Goal: Task Accomplishment & Management: Manage account settings

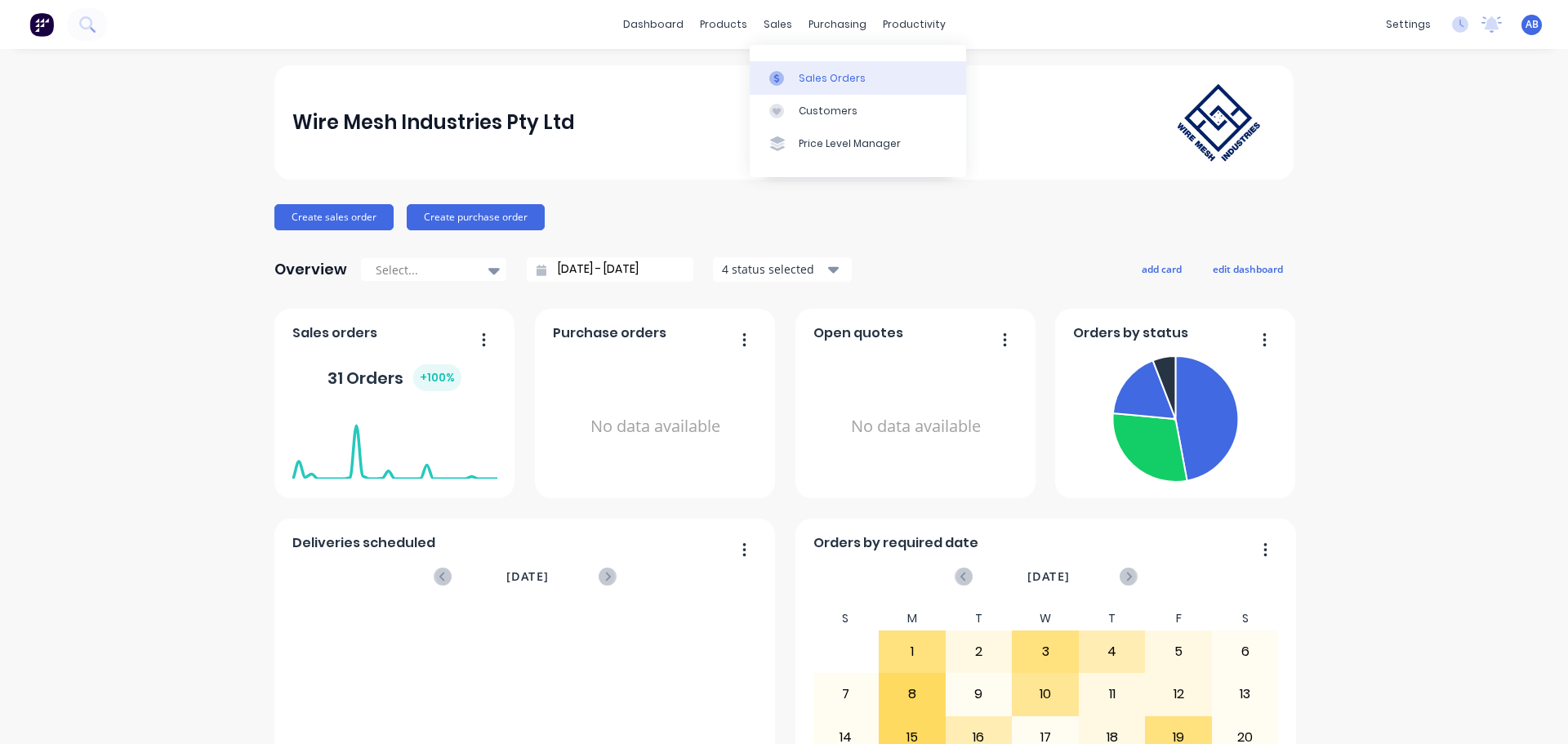
click at [813, 71] on div "Sales Orders" at bounding box center [832, 79] width 67 height 15
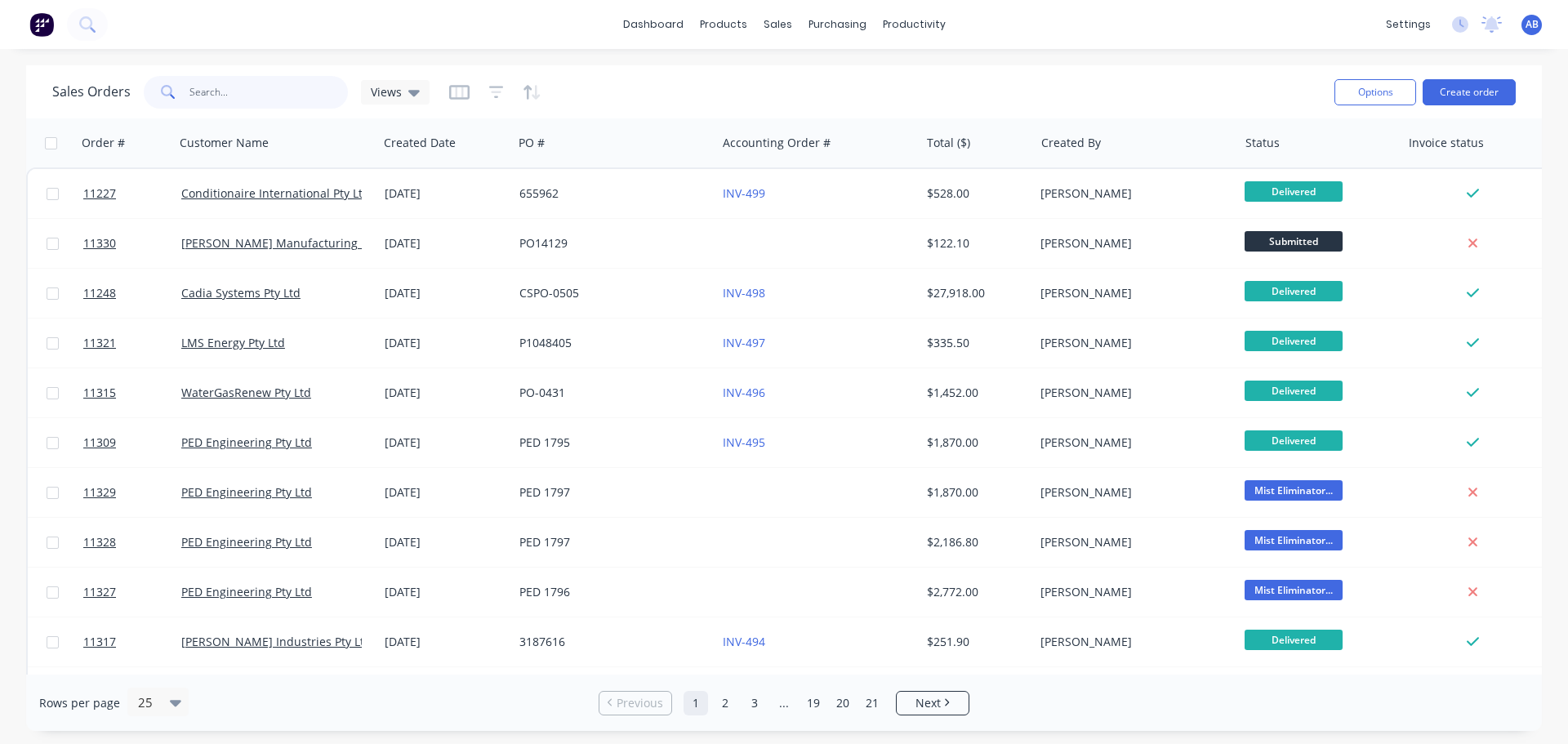
click at [253, 88] on input "text" at bounding box center [269, 91] width 160 height 32
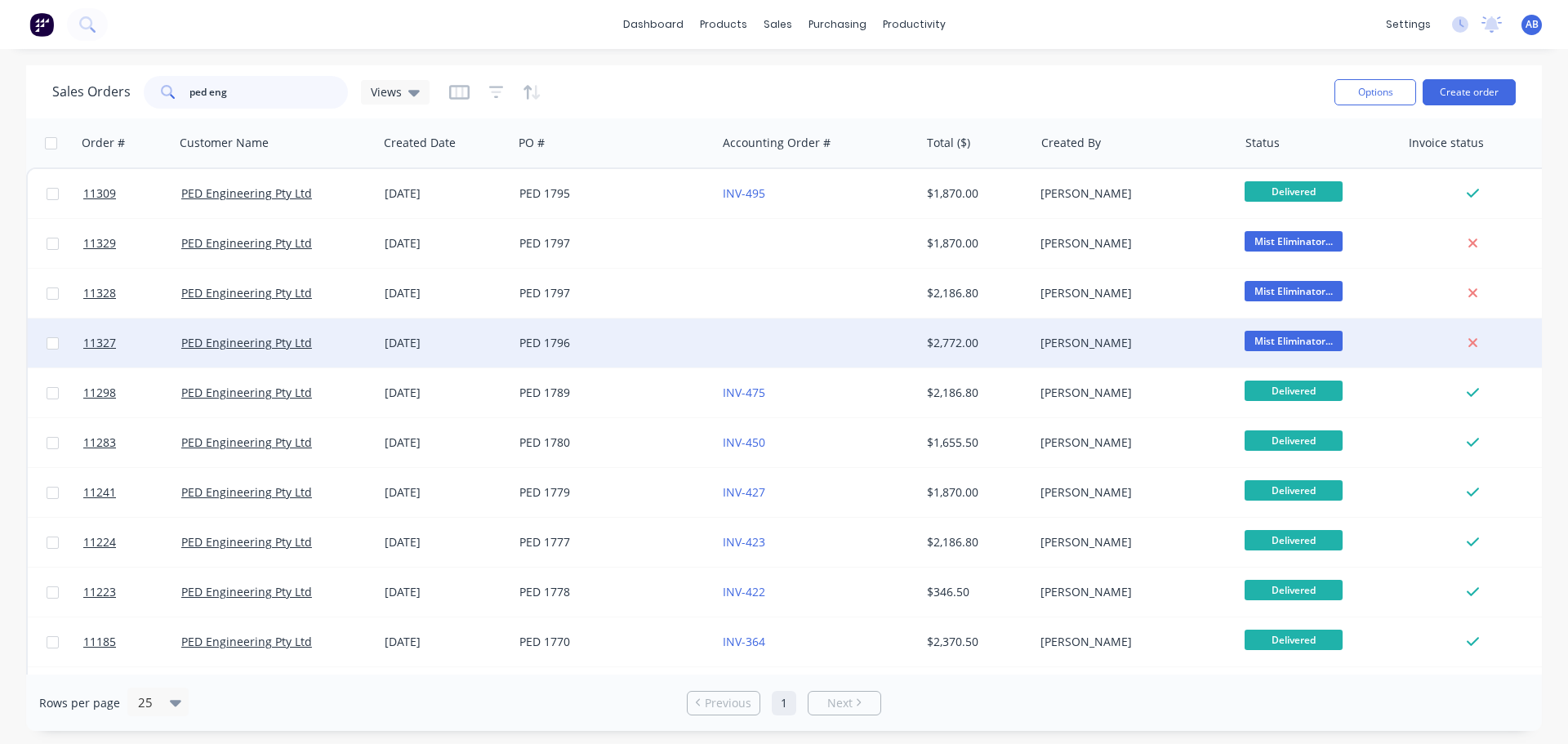
type input "ped eng"
click at [797, 342] on div at bounding box center [818, 342] width 204 height 49
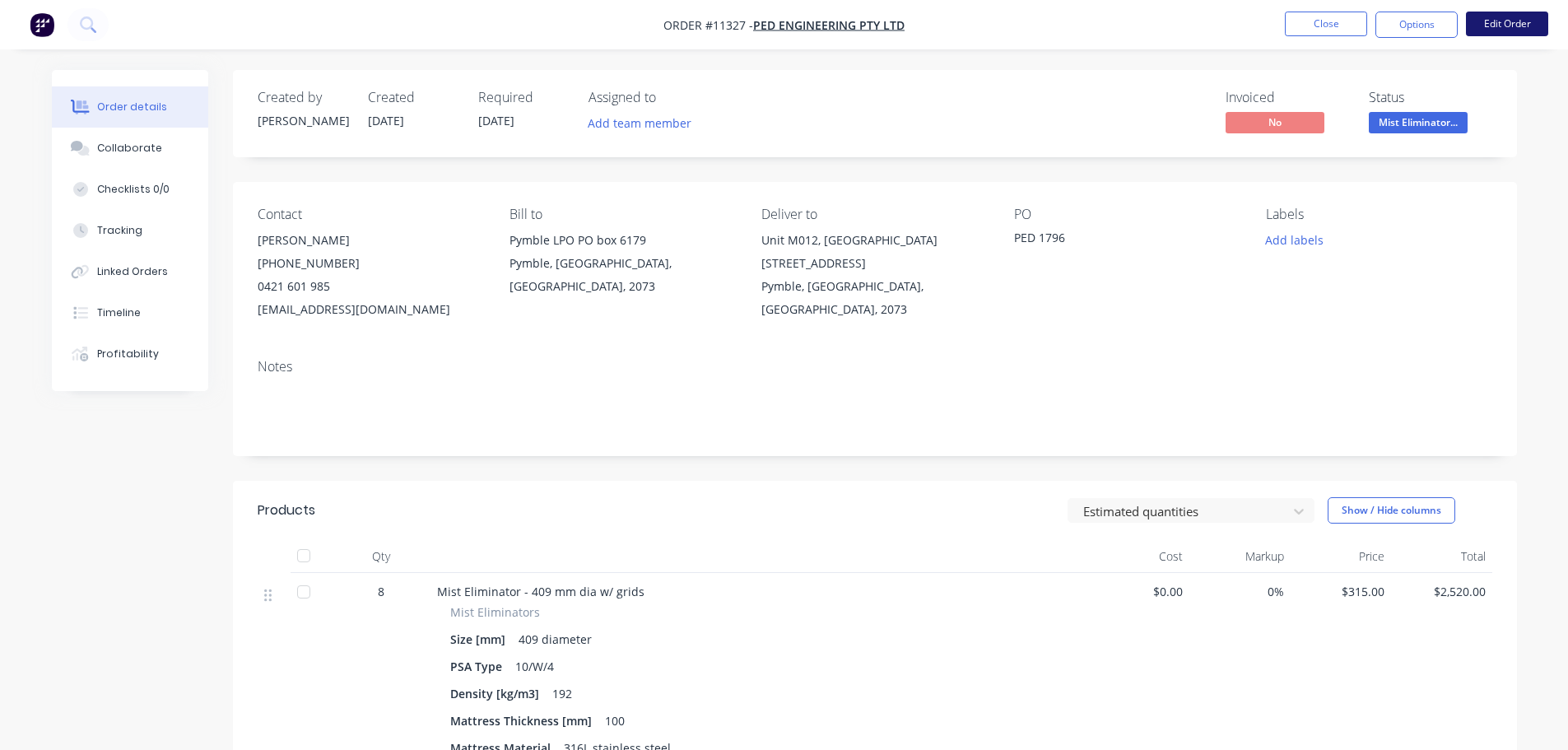
click at [1508, 24] on button "Edit Order" at bounding box center [1507, 23] width 82 height 24
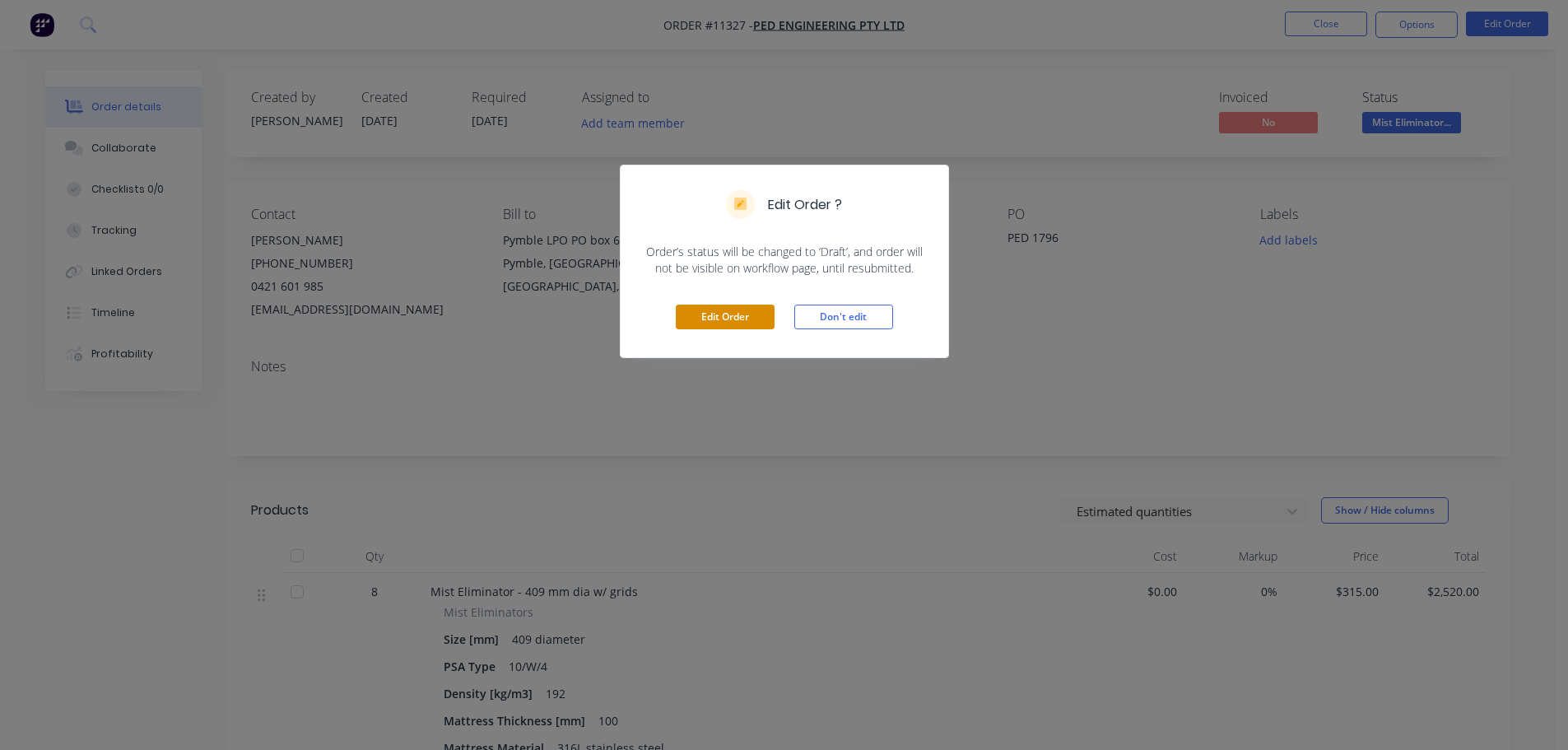
click at [730, 318] on button "Edit Order" at bounding box center [725, 317] width 99 height 24
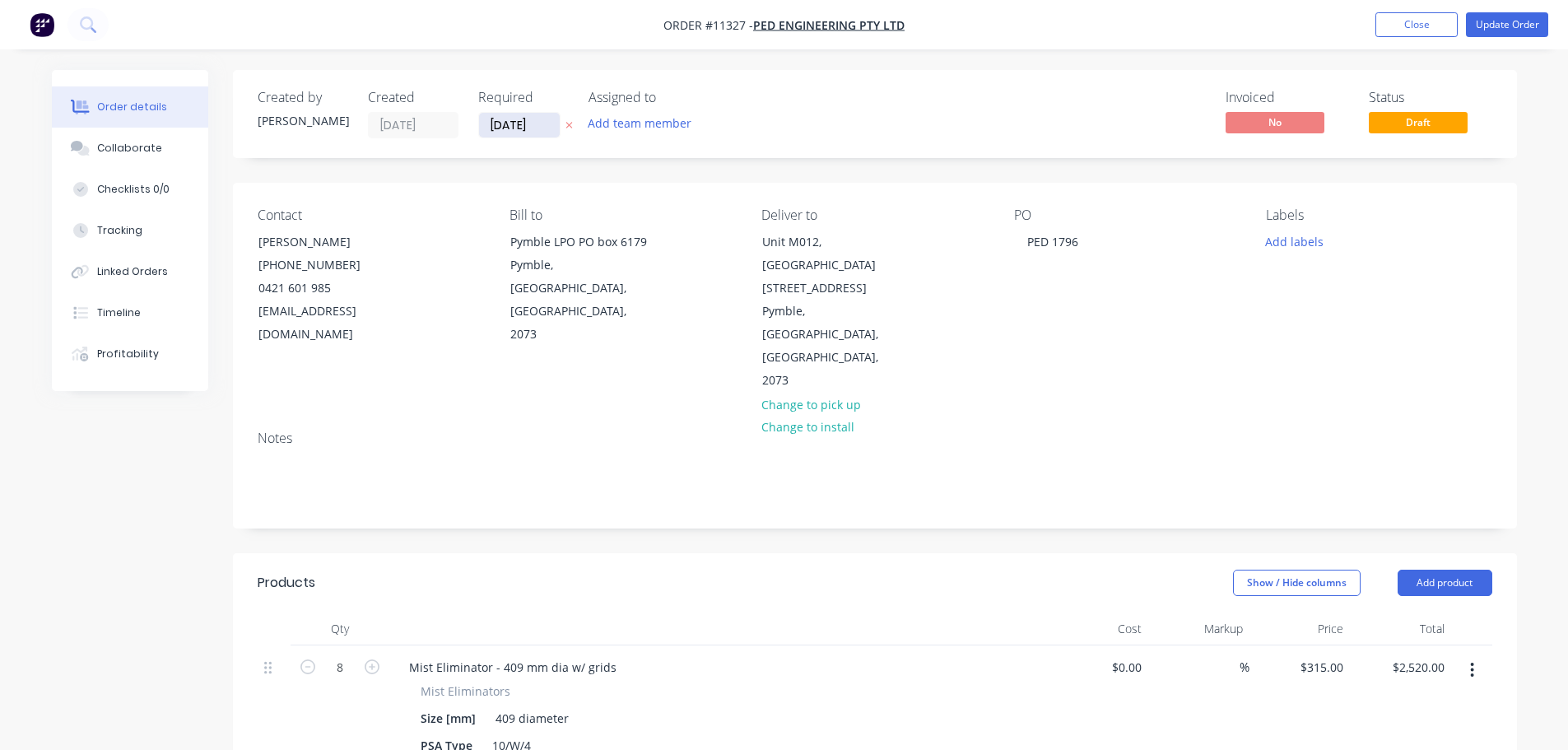
click at [549, 126] on input "[DATE]" at bounding box center [519, 125] width 80 height 24
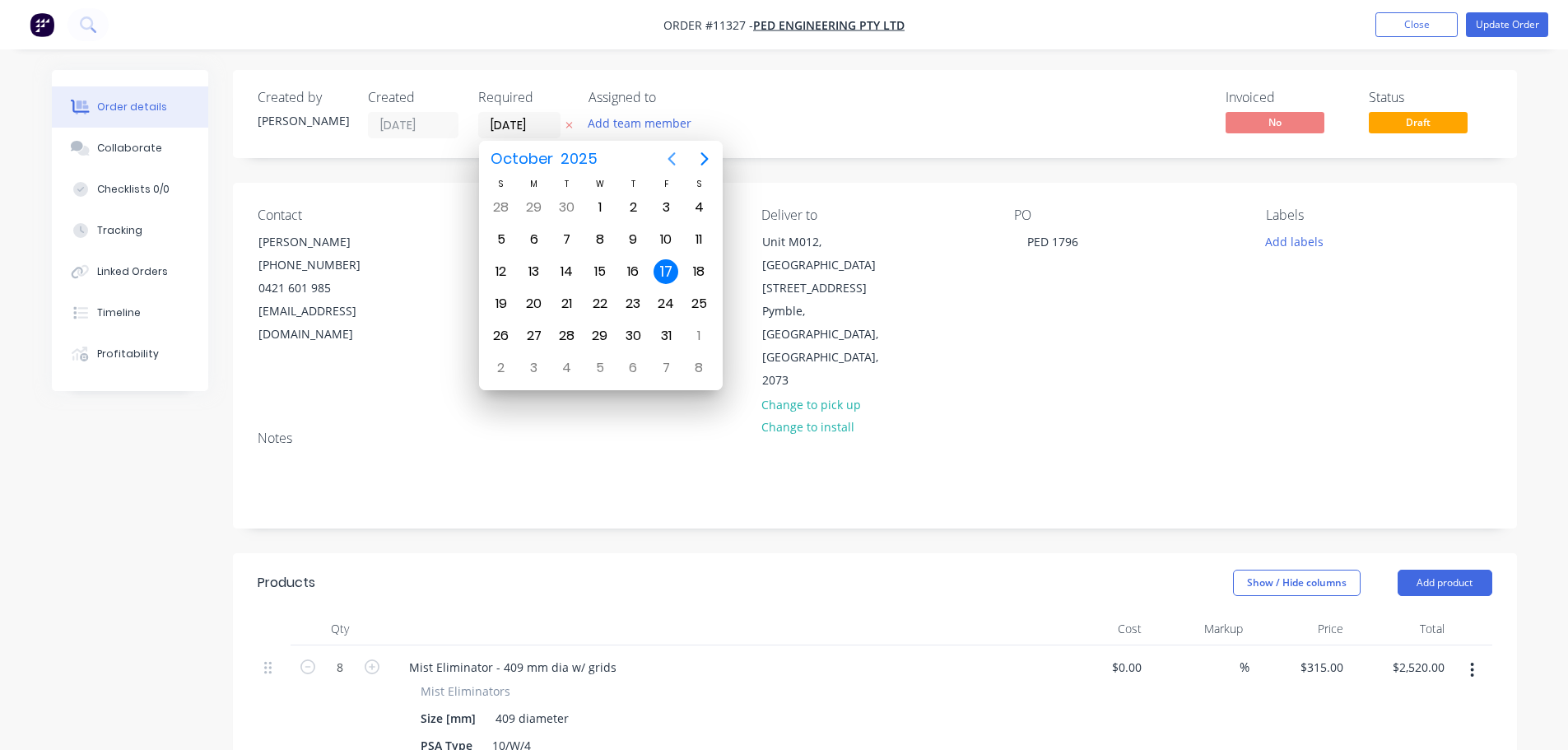
click at [674, 158] on icon "Previous page" at bounding box center [672, 159] width 20 height 20
click at [670, 303] on div "26" at bounding box center [665, 303] width 24 height 24
type input "[DATE]"
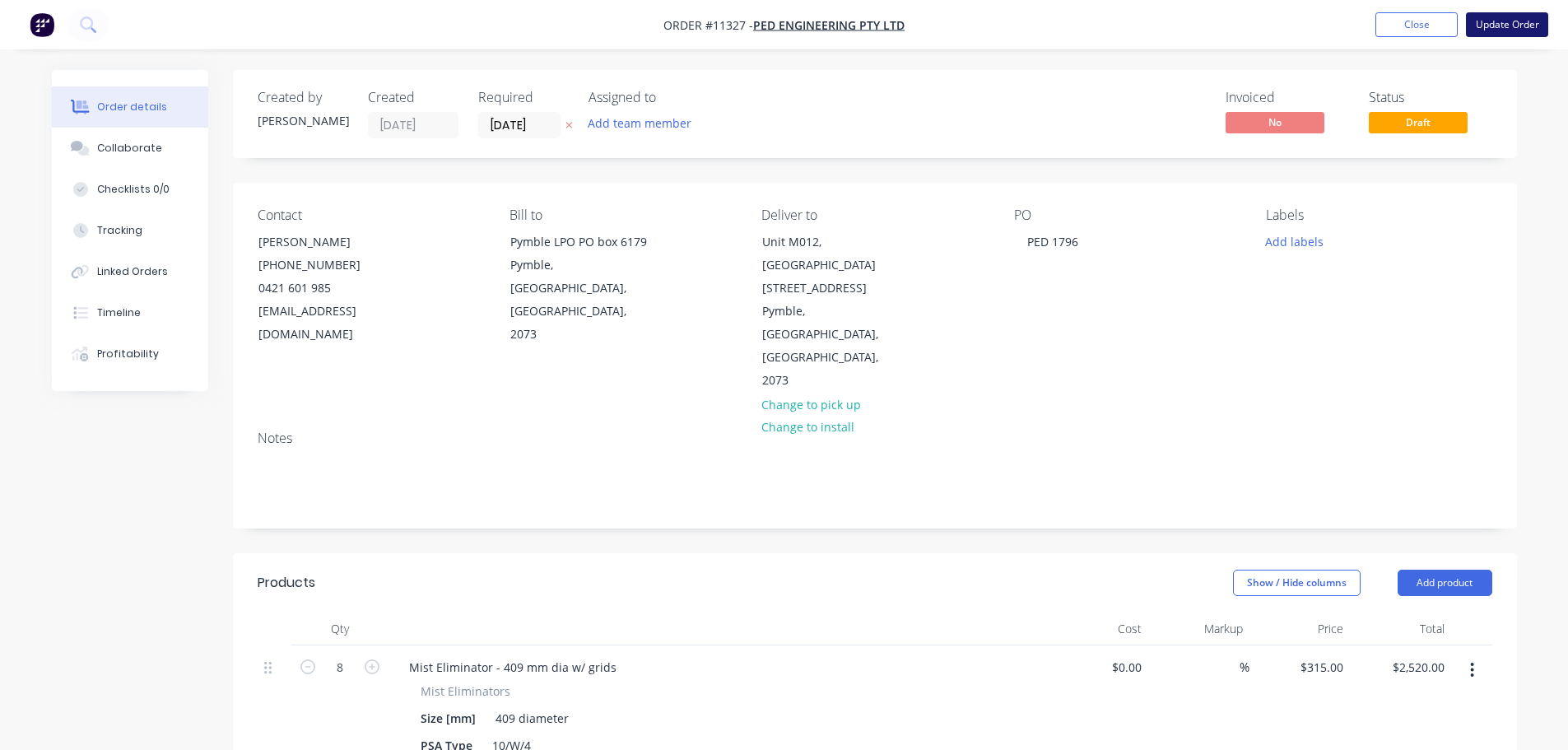
click at [1508, 31] on button "Update Order" at bounding box center [1507, 24] width 82 height 24
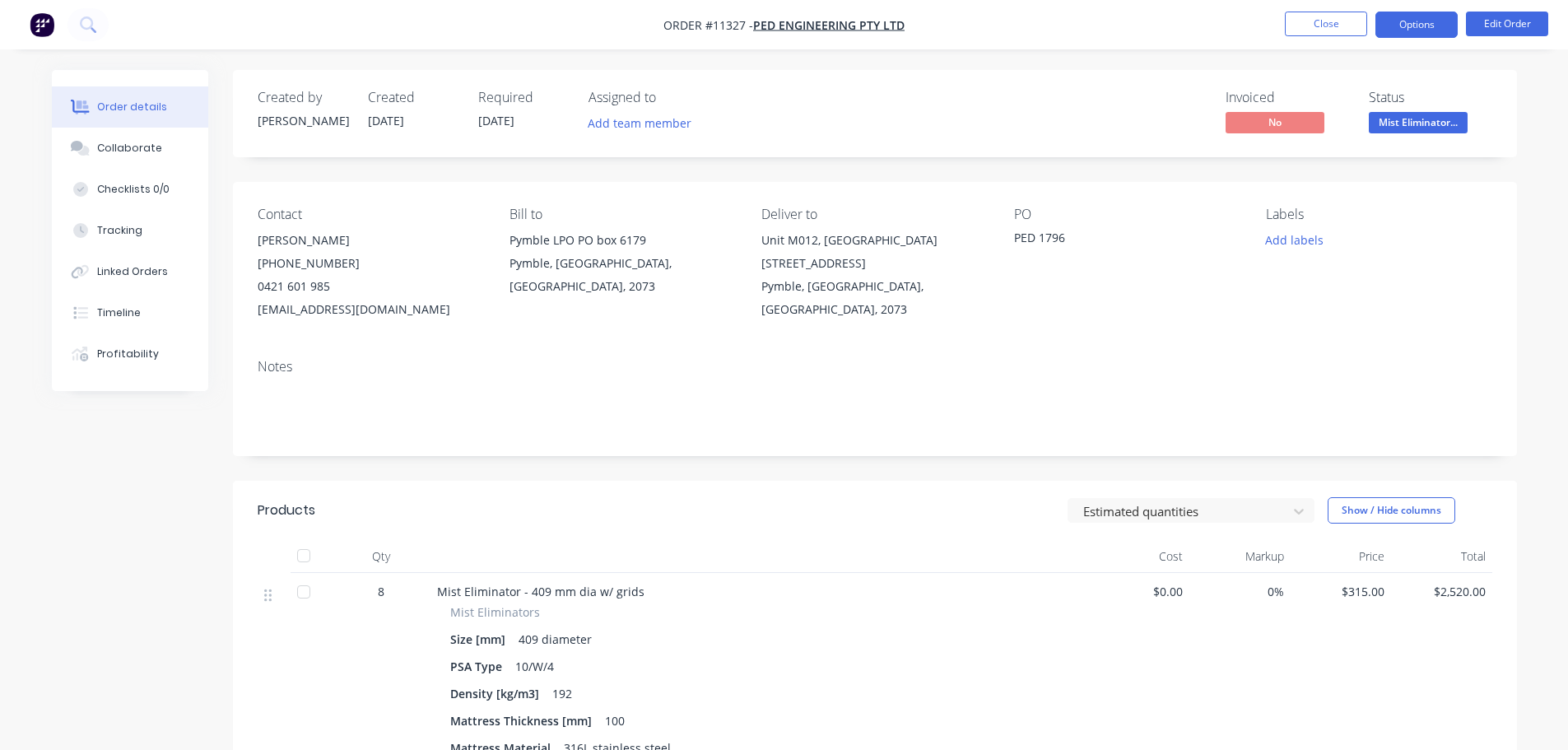
click at [1442, 24] on button "Options" at bounding box center [1416, 24] width 82 height 26
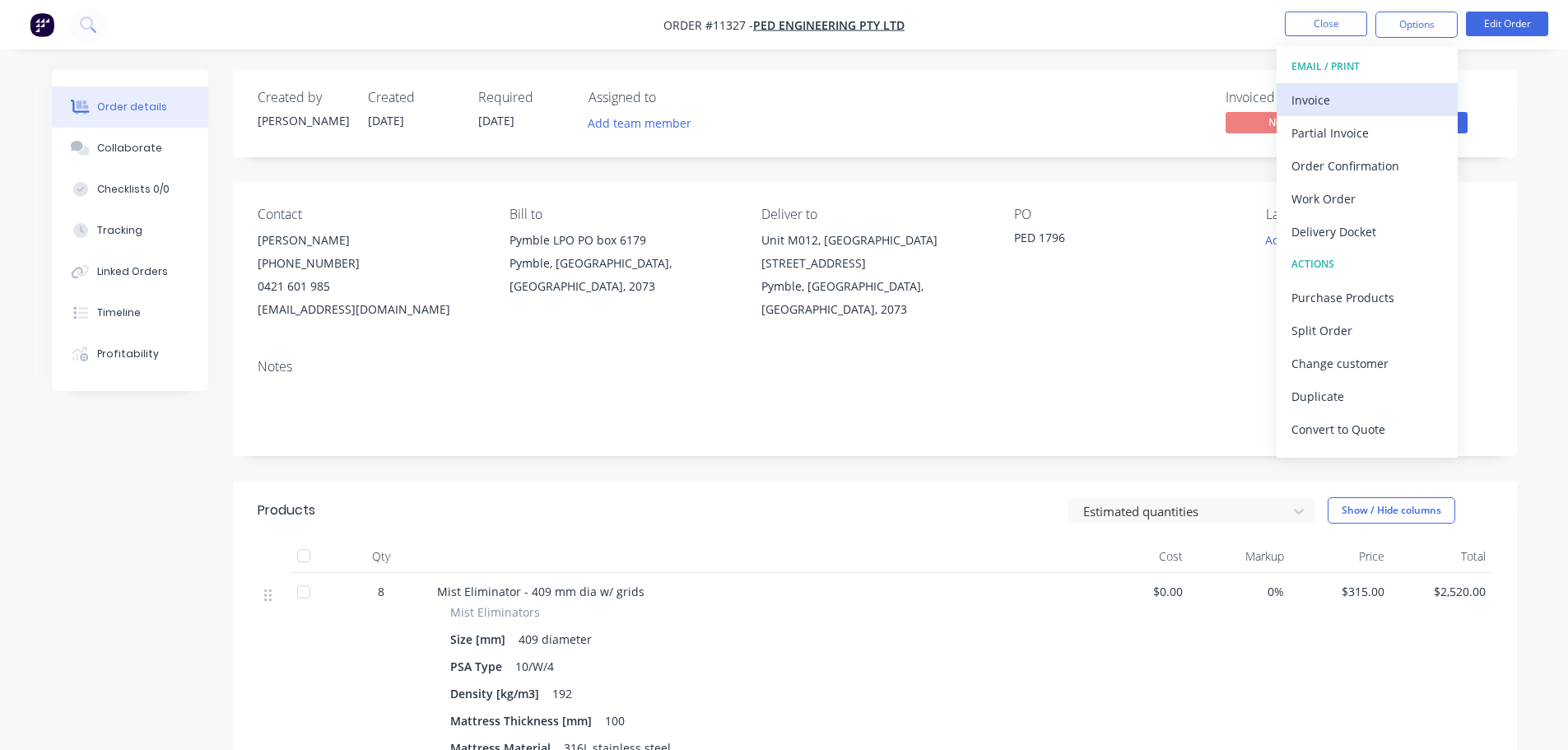
click at [1330, 93] on div "Invoice" at bounding box center [1367, 100] width 152 height 24
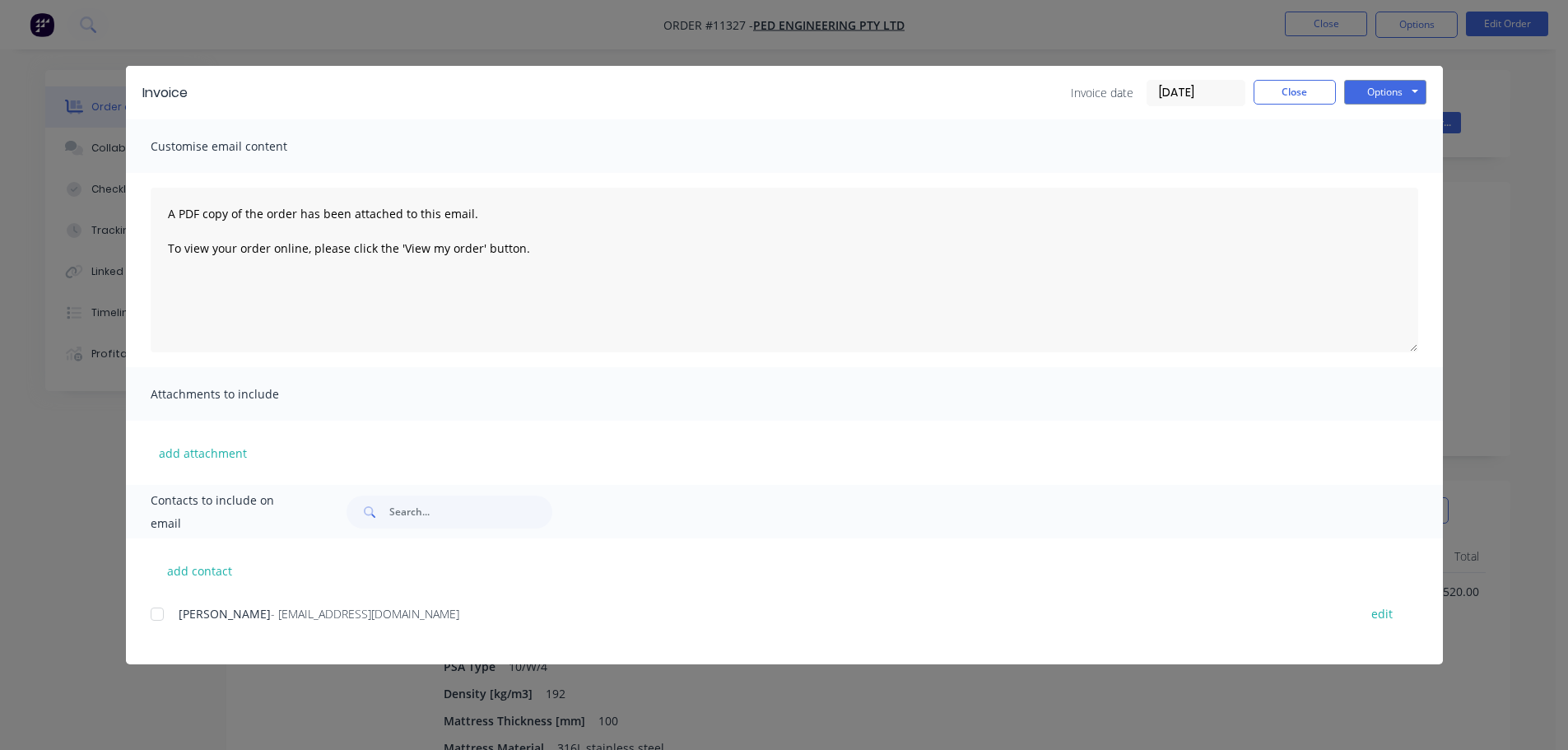
click at [152, 616] on div at bounding box center [157, 614] width 33 height 33
click at [1395, 93] on button "Options" at bounding box center [1385, 91] width 82 height 24
click at [1389, 178] on button "Email" at bounding box center [1397, 176] width 106 height 27
click at [1292, 94] on button "Close" at bounding box center [1295, 91] width 82 height 24
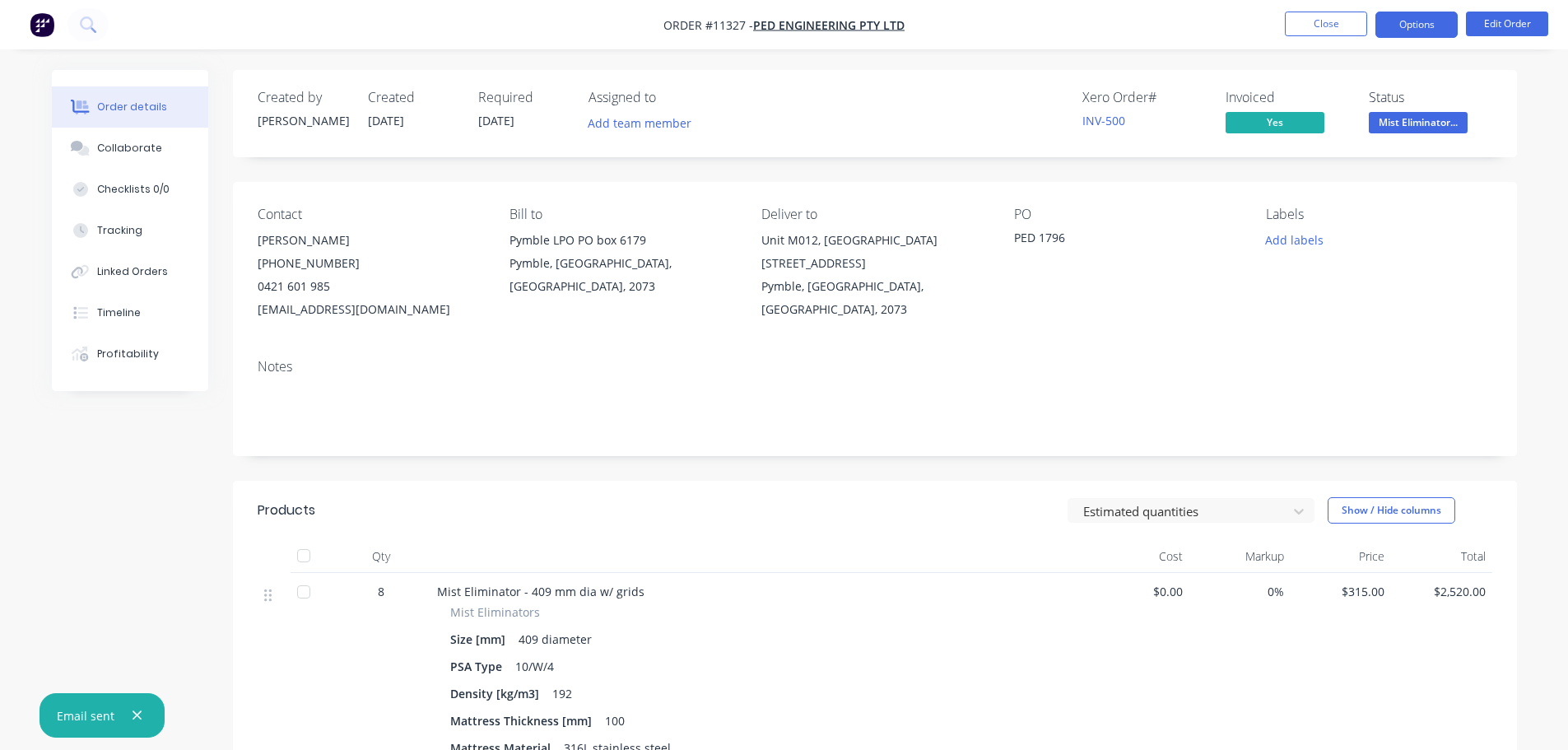
click at [1416, 28] on button "Options" at bounding box center [1416, 24] width 82 height 26
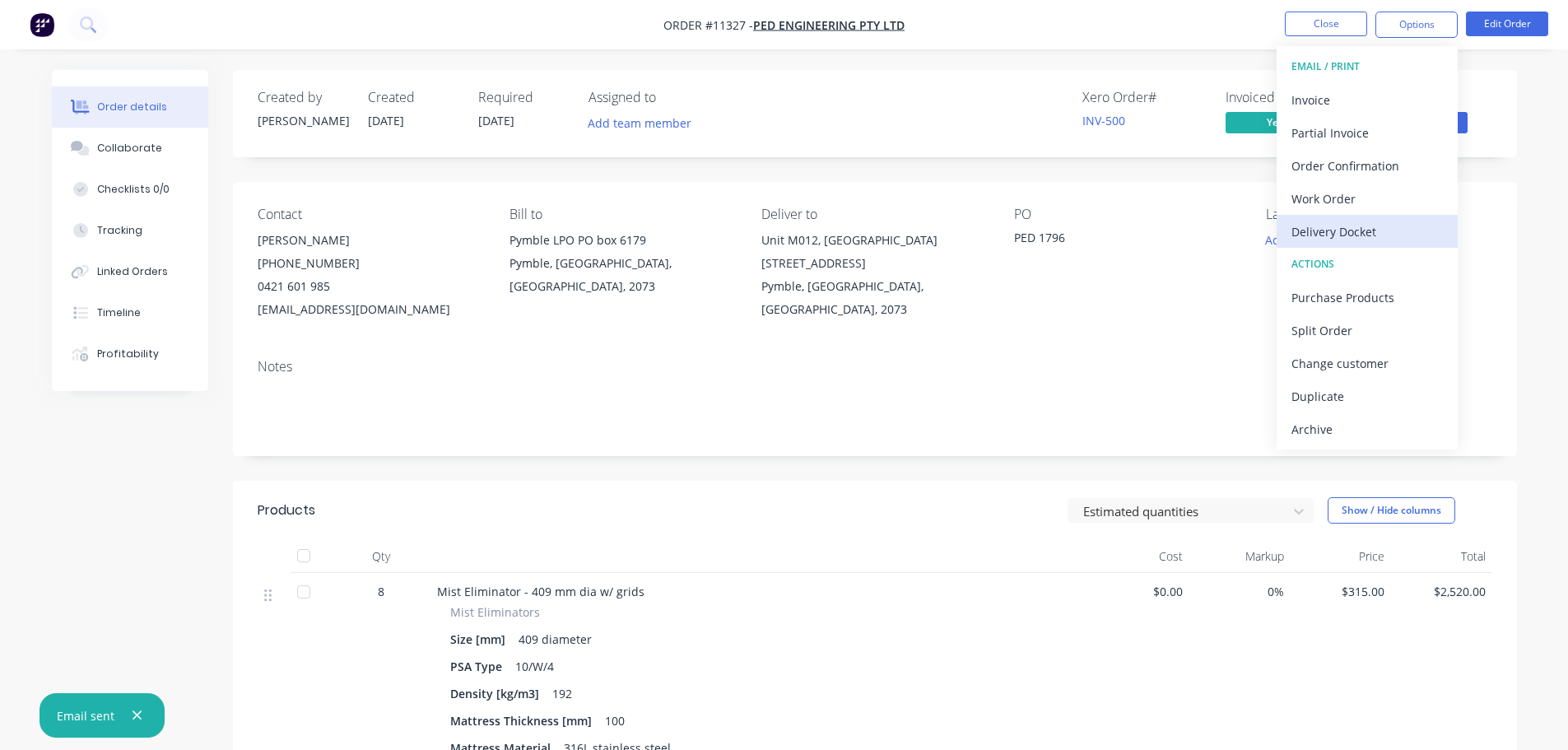
click at [1362, 236] on div "Delivery Docket" at bounding box center [1367, 231] width 152 height 24
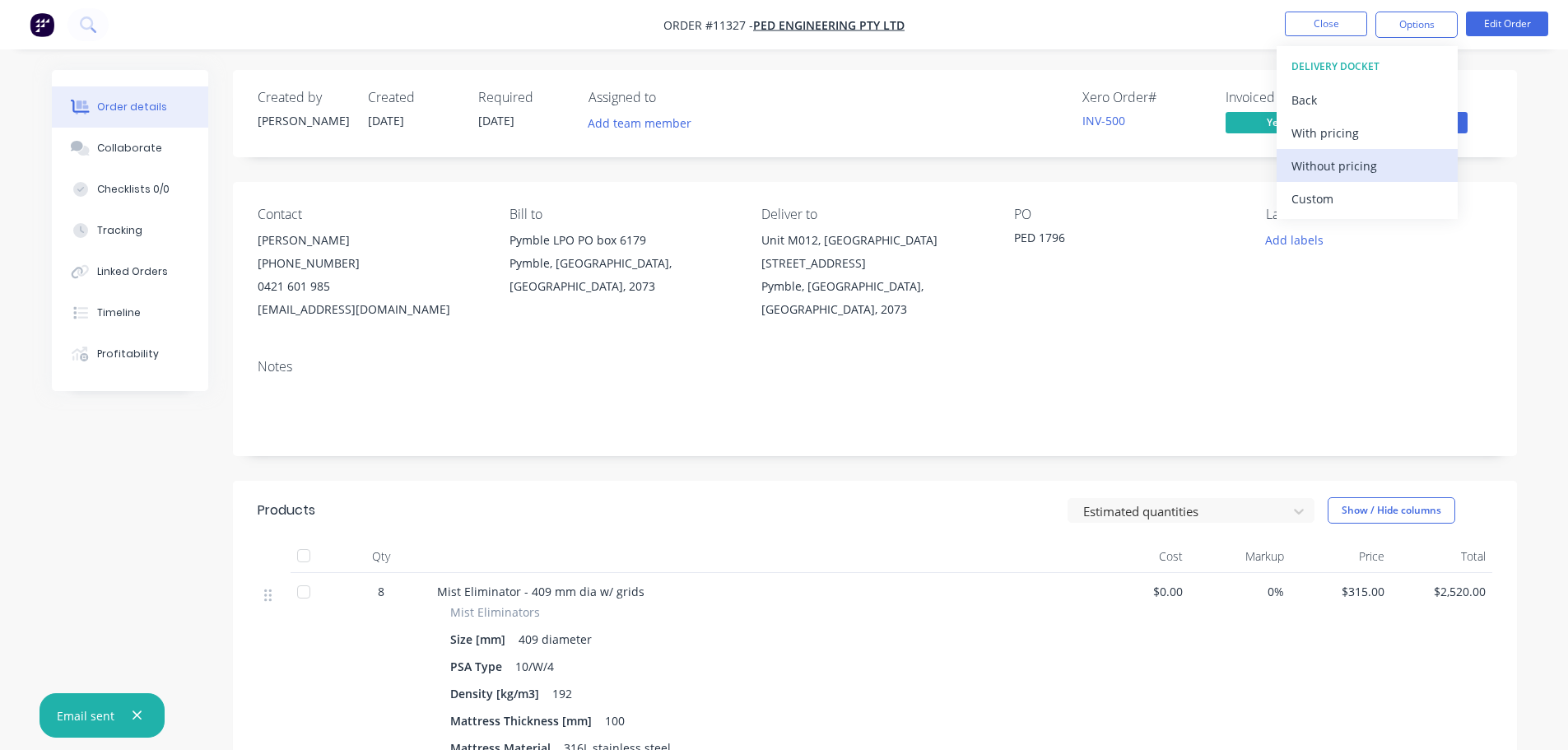
click at [1326, 159] on div "Without pricing" at bounding box center [1367, 166] width 152 height 24
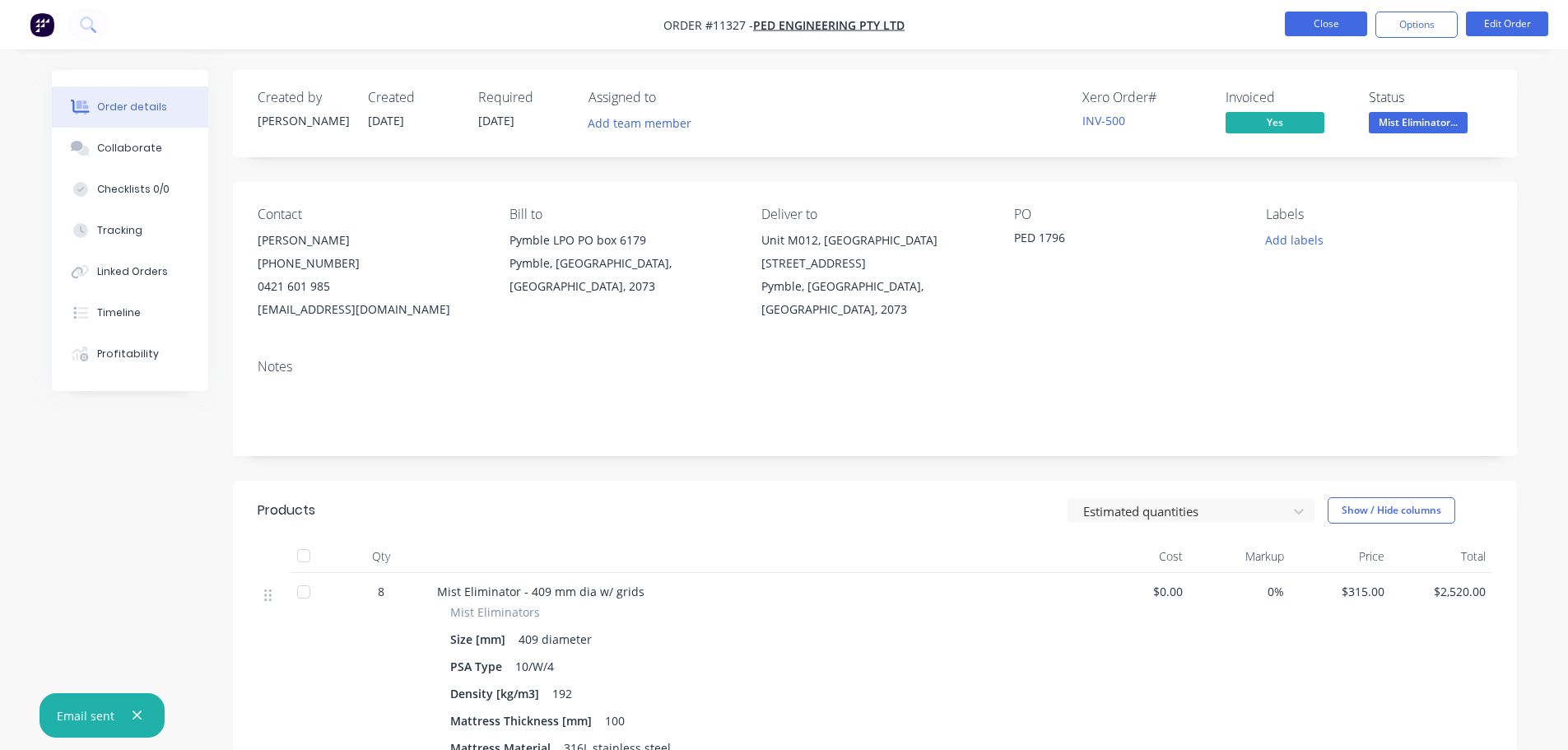
click at [1320, 23] on button "Close" at bounding box center [1326, 23] width 82 height 24
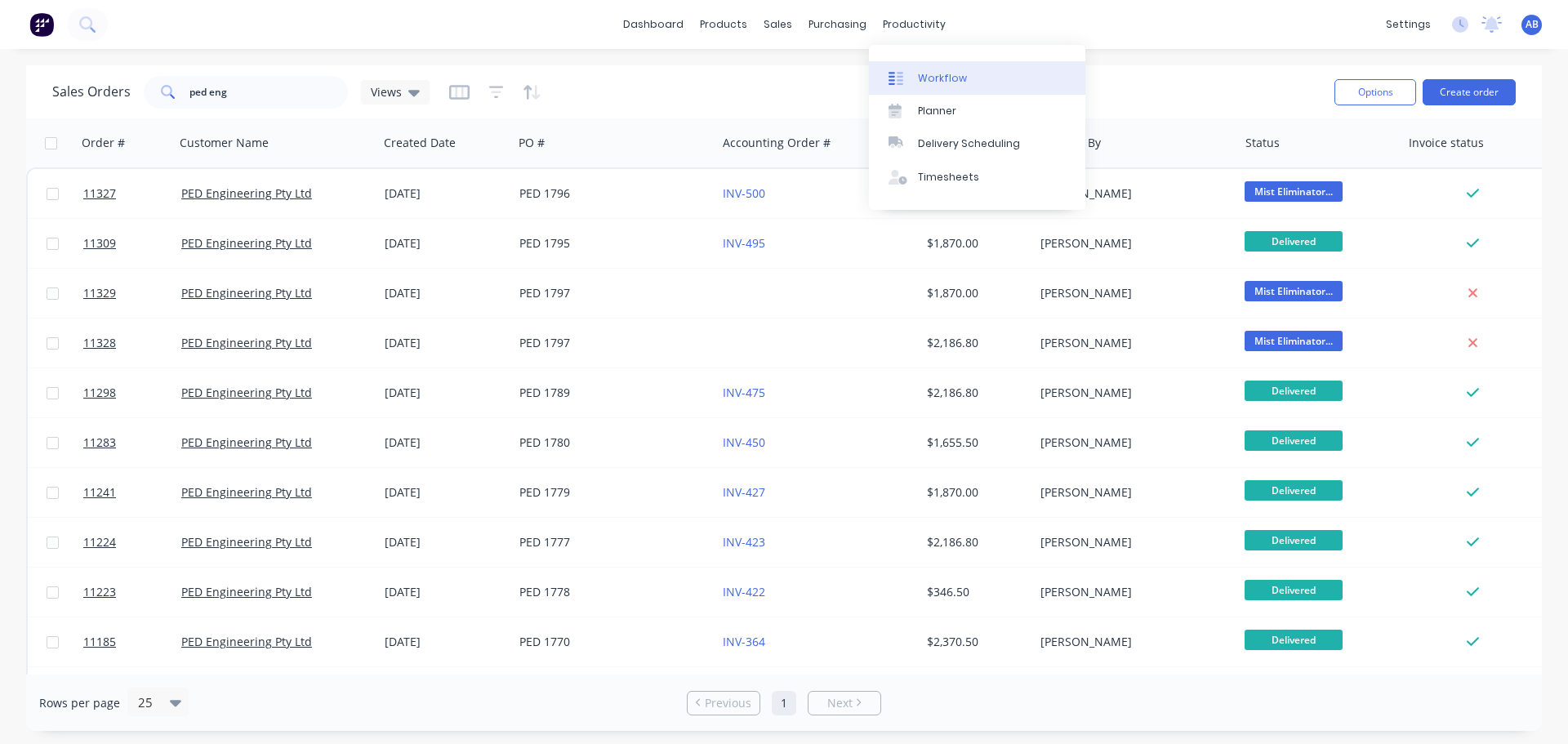
click at [931, 67] on link "Workflow" at bounding box center [977, 77] width 216 height 32
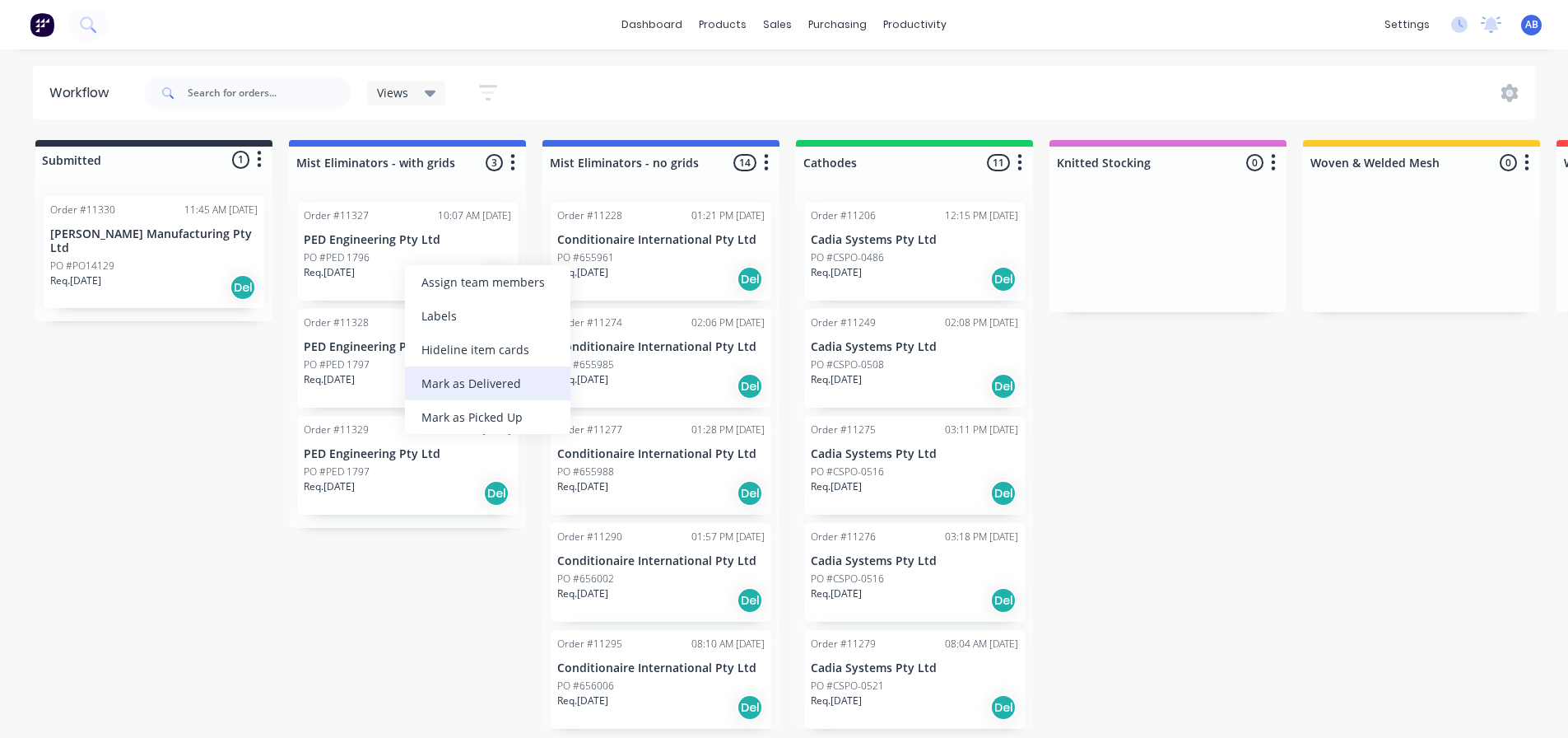
click at [455, 382] on div "Mark as Delivered" at bounding box center [488, 383] width 166 height 34
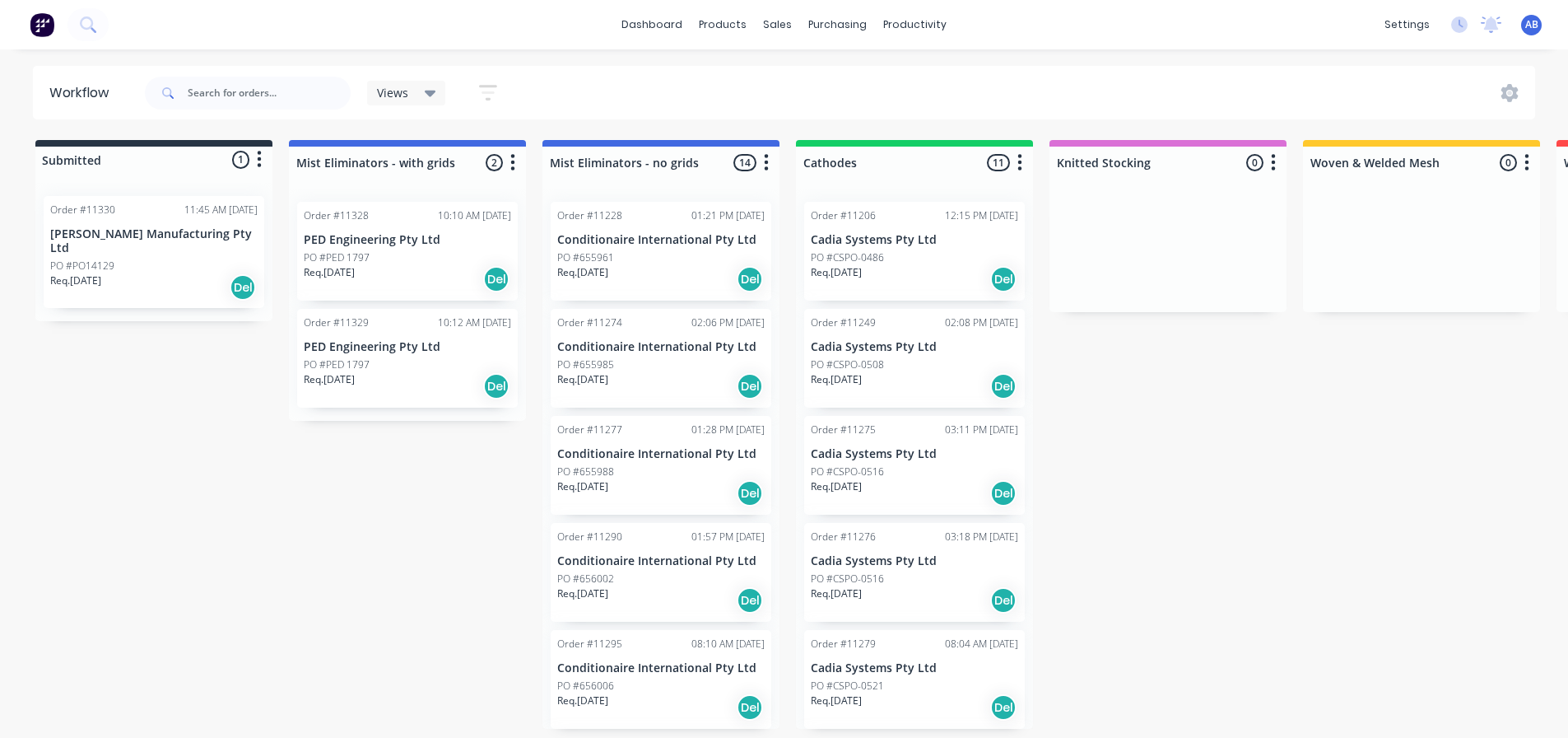
click at [188, 694] on div "Submitted 1 Status colour #273444 hex #273444 Save Cancel Summaries Total order…" at bounding box center [1122, 434] width 2268 height 589
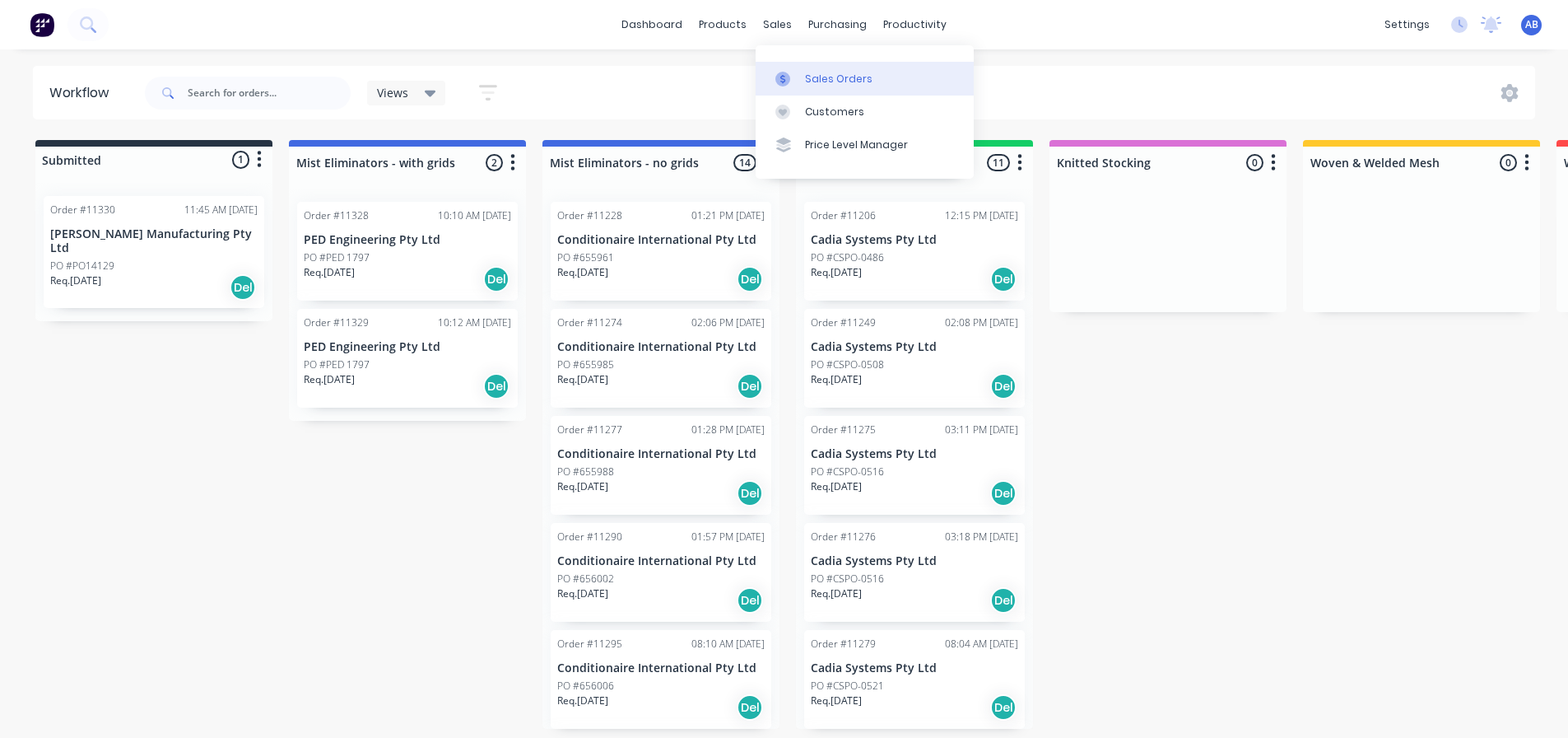
click at [813, 72] on div "Sales Orders" at bounding box center [838, 80] width 68 height 15
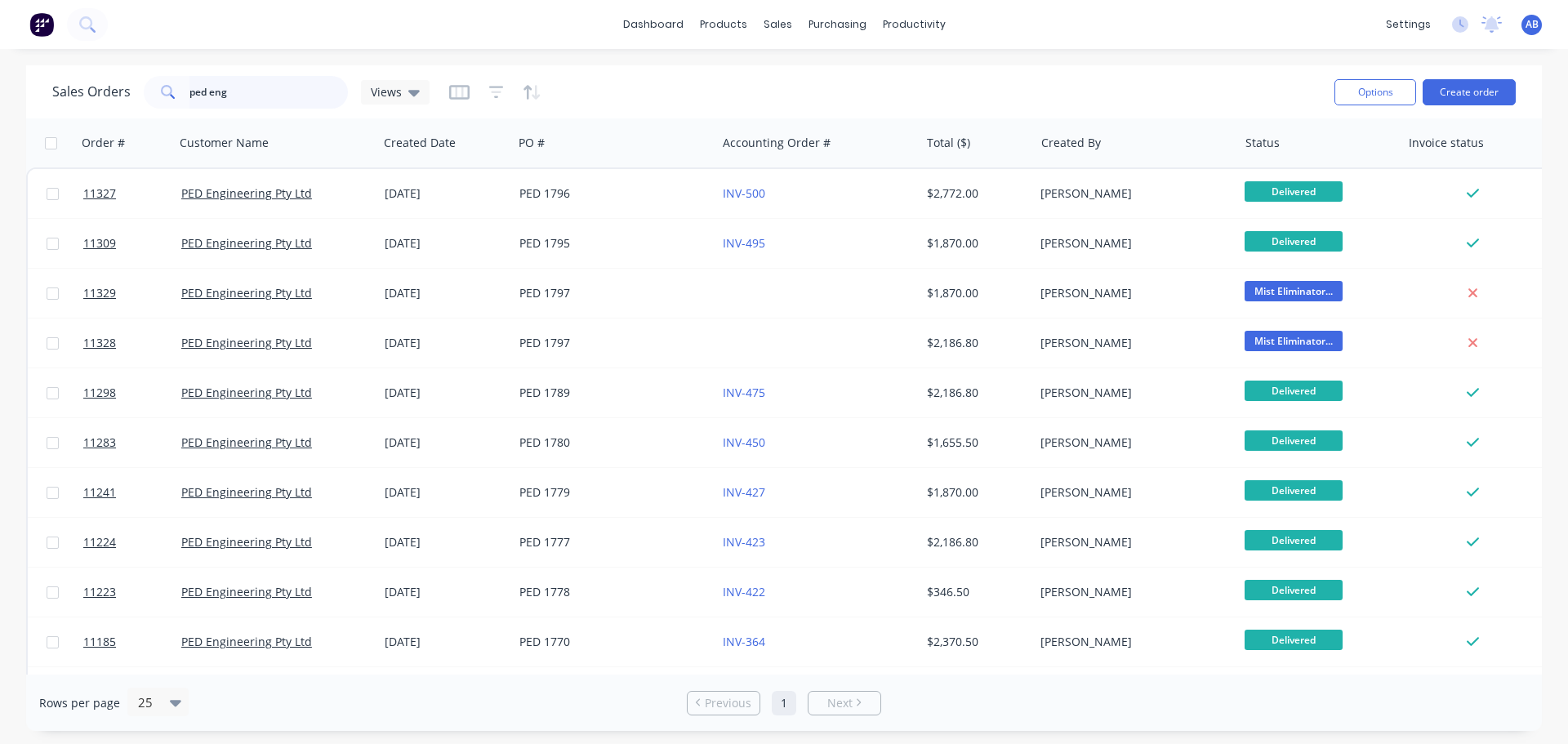
click at [257, 101] on input "ped eng" at bounding box center [269, 91] width 160 height 32
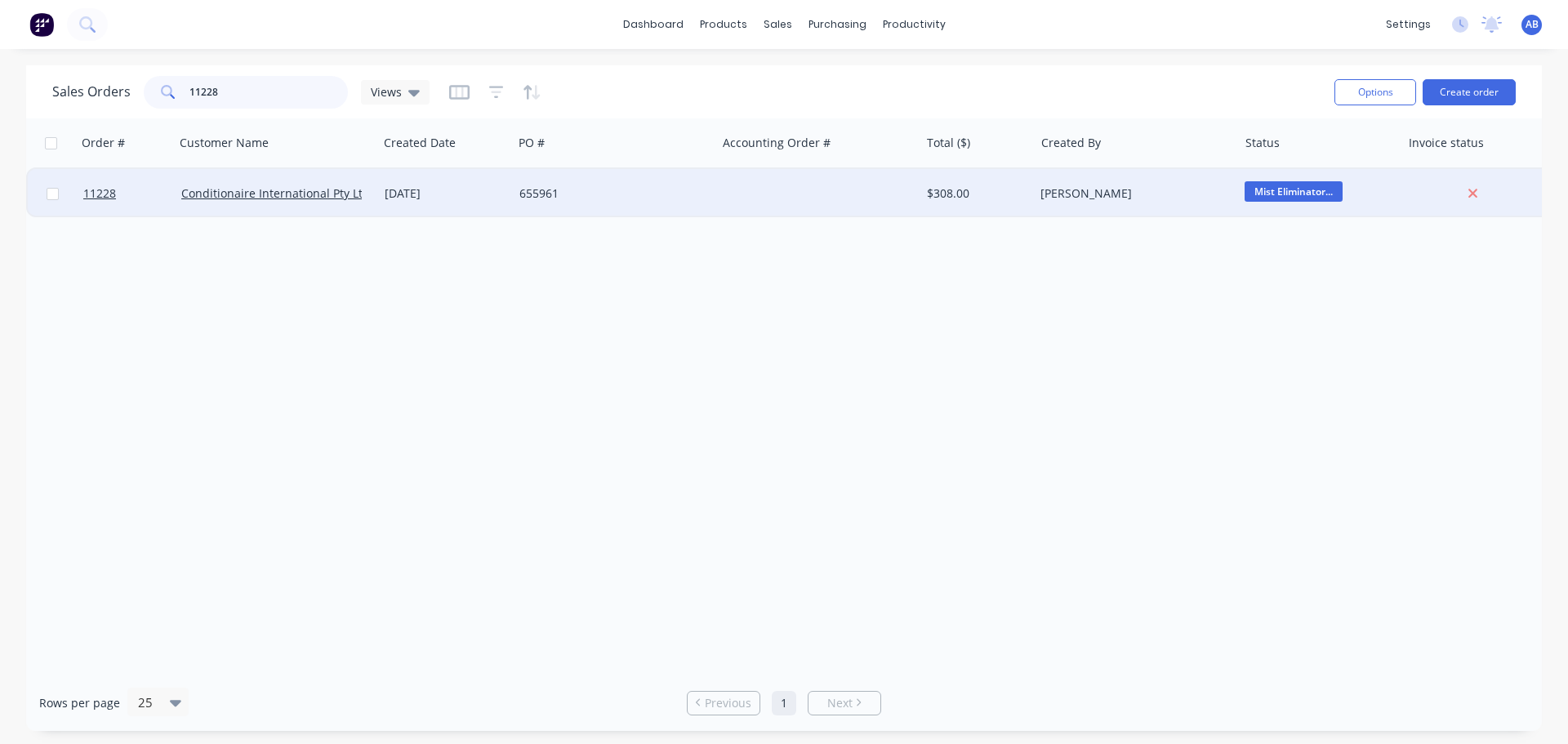
type input "11228"
click at [729, 200] on div at bounding box center [818, 193] width 204 height 49
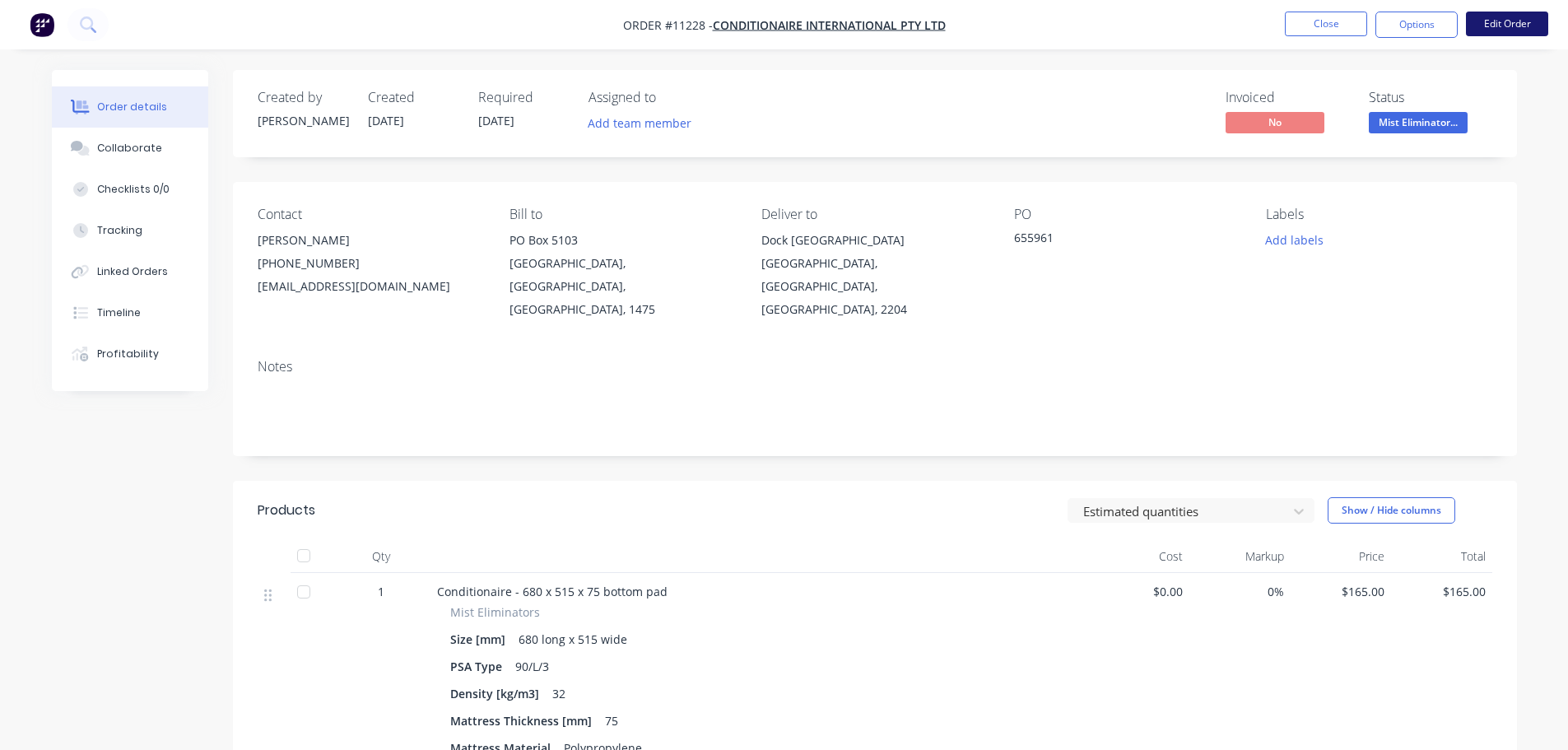
click at [1519, 23] on button "Edit Order" at bounding box center [1507, 23] width 82 height 24
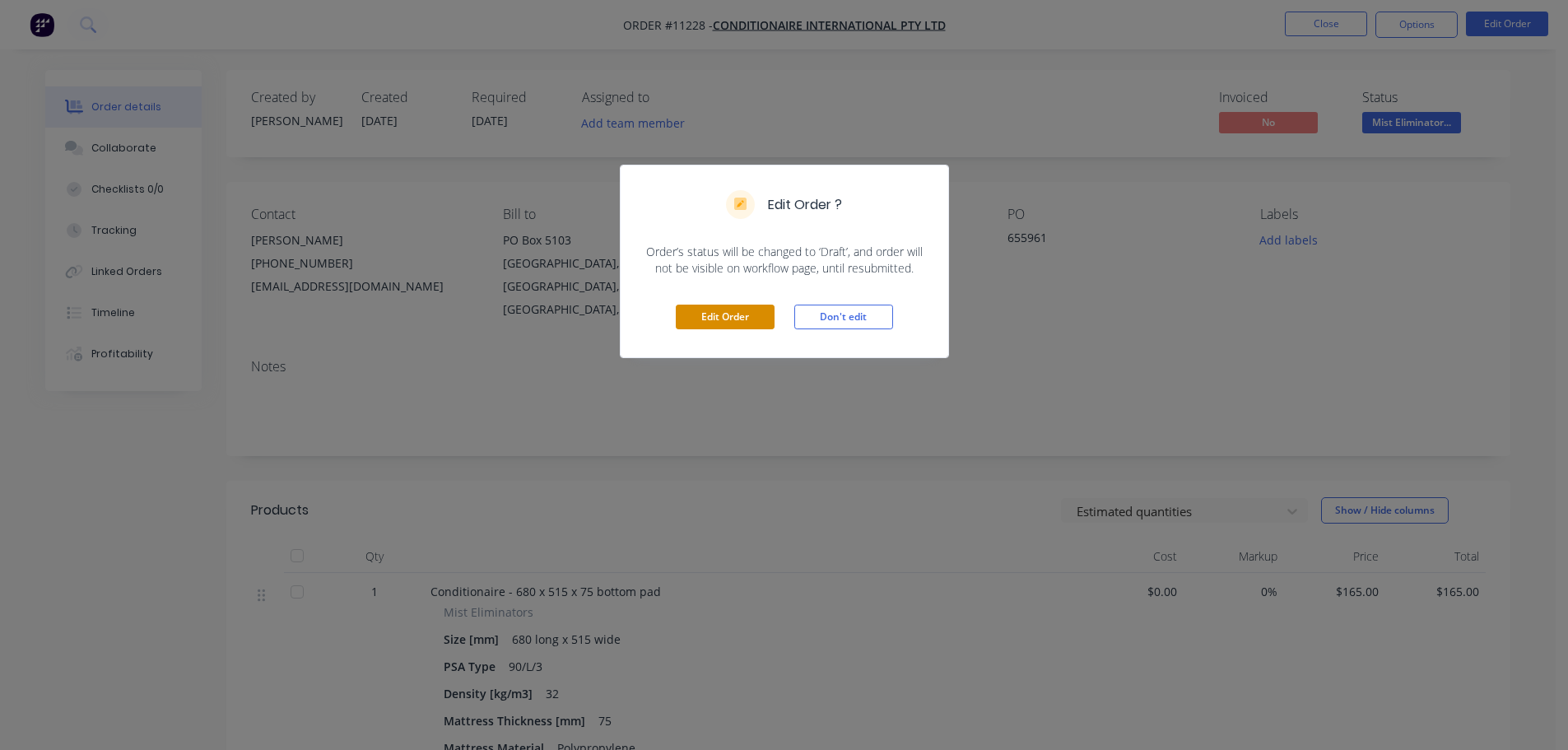
click at [720, 315] on button "Edit Order" at bounding box center [725, 317] width 99 height 24
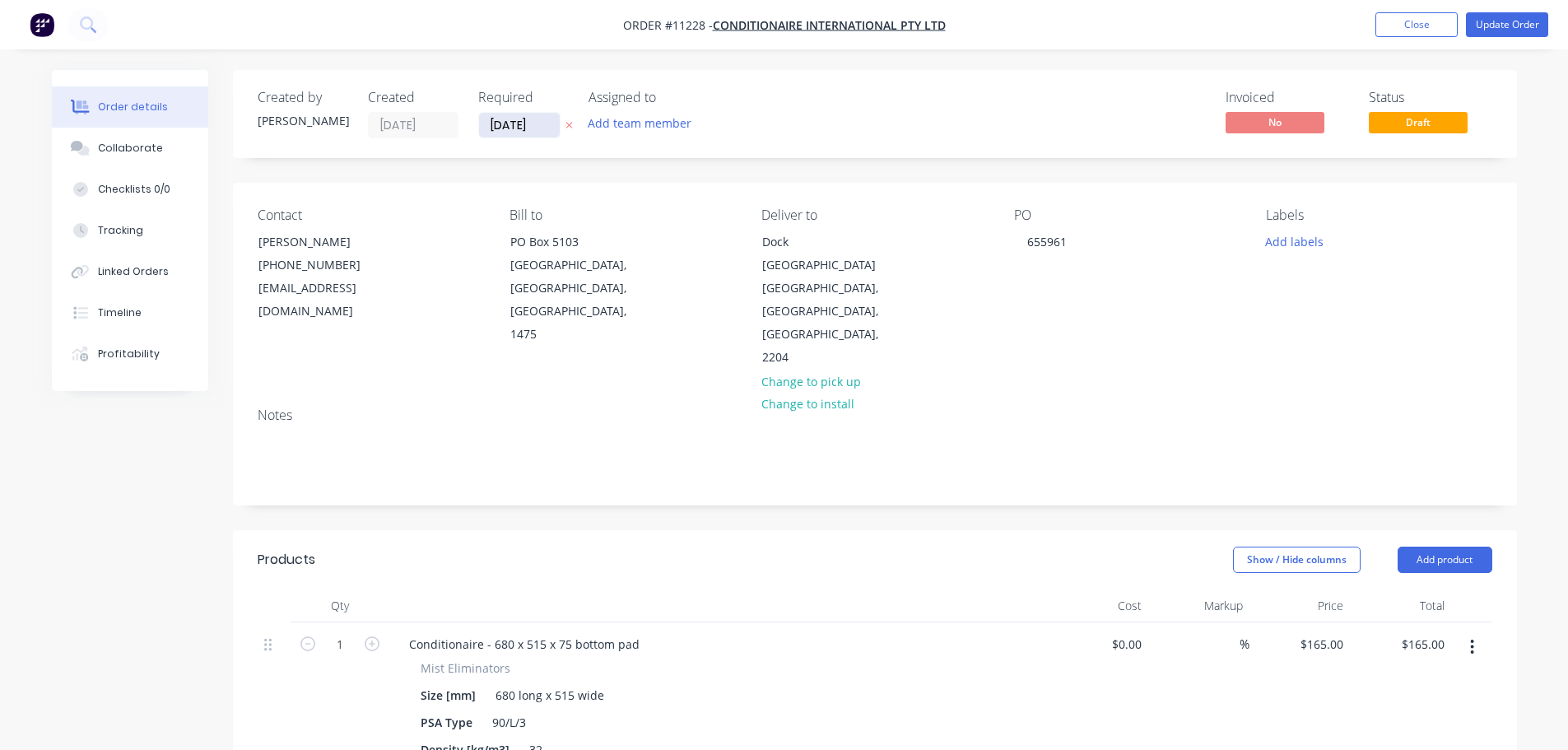
click at [516, 125] on input "[DATE]" at bounding box center [519, 125] width 80 height 24
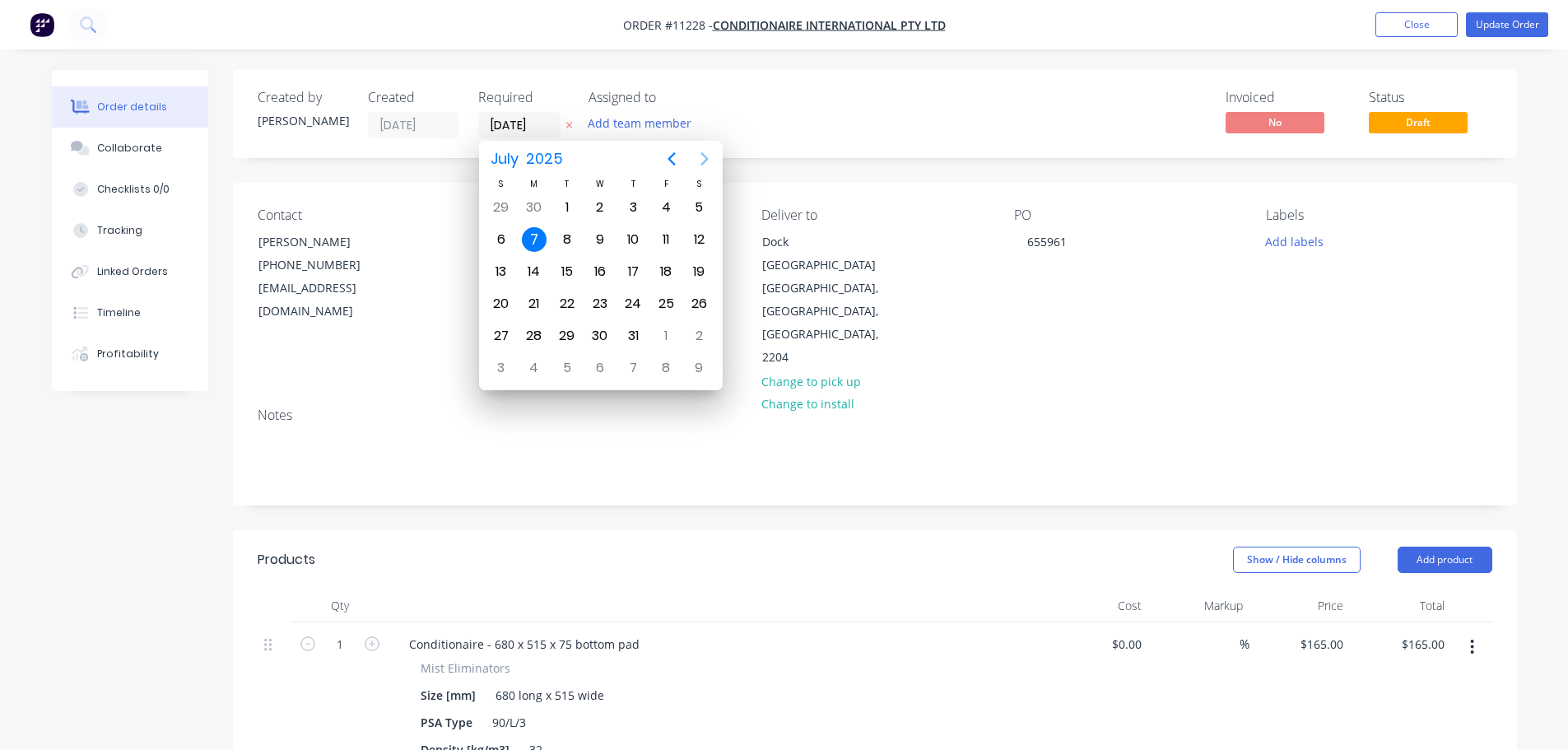
click at [707, 156] on icon "Next page" at bounding box center [704, 159] width 20 height 20
click at [707, 158] on icon "Next page" at bounding box center [704, 159] width 20 height 20
click at [671, 298] on div "26" at bounding box center [665, 303] width 24 height 24
type input "[DATE]"
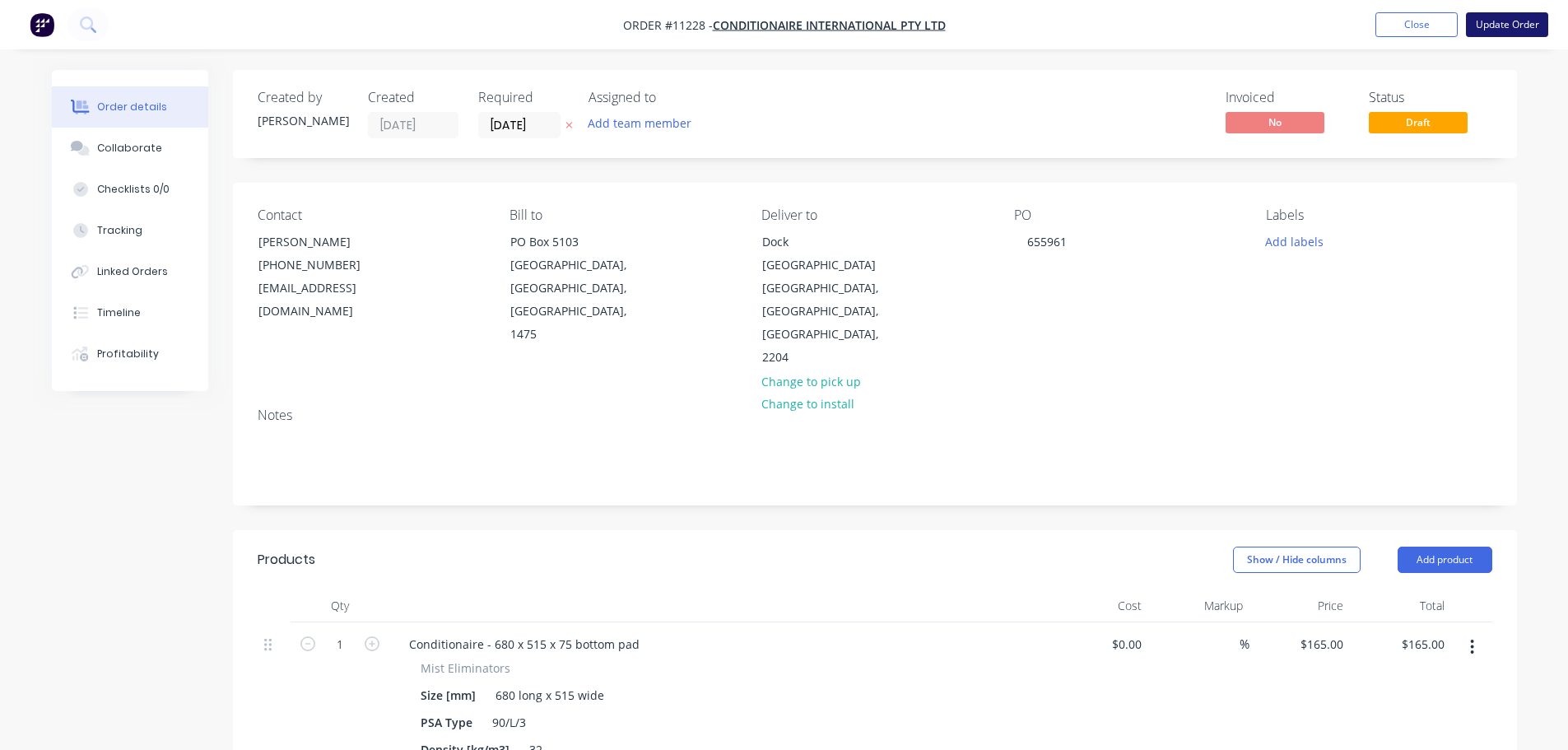
click at [1489, 23] on button "Update Order" at bounding box center [1507, 24] width 82 height 24
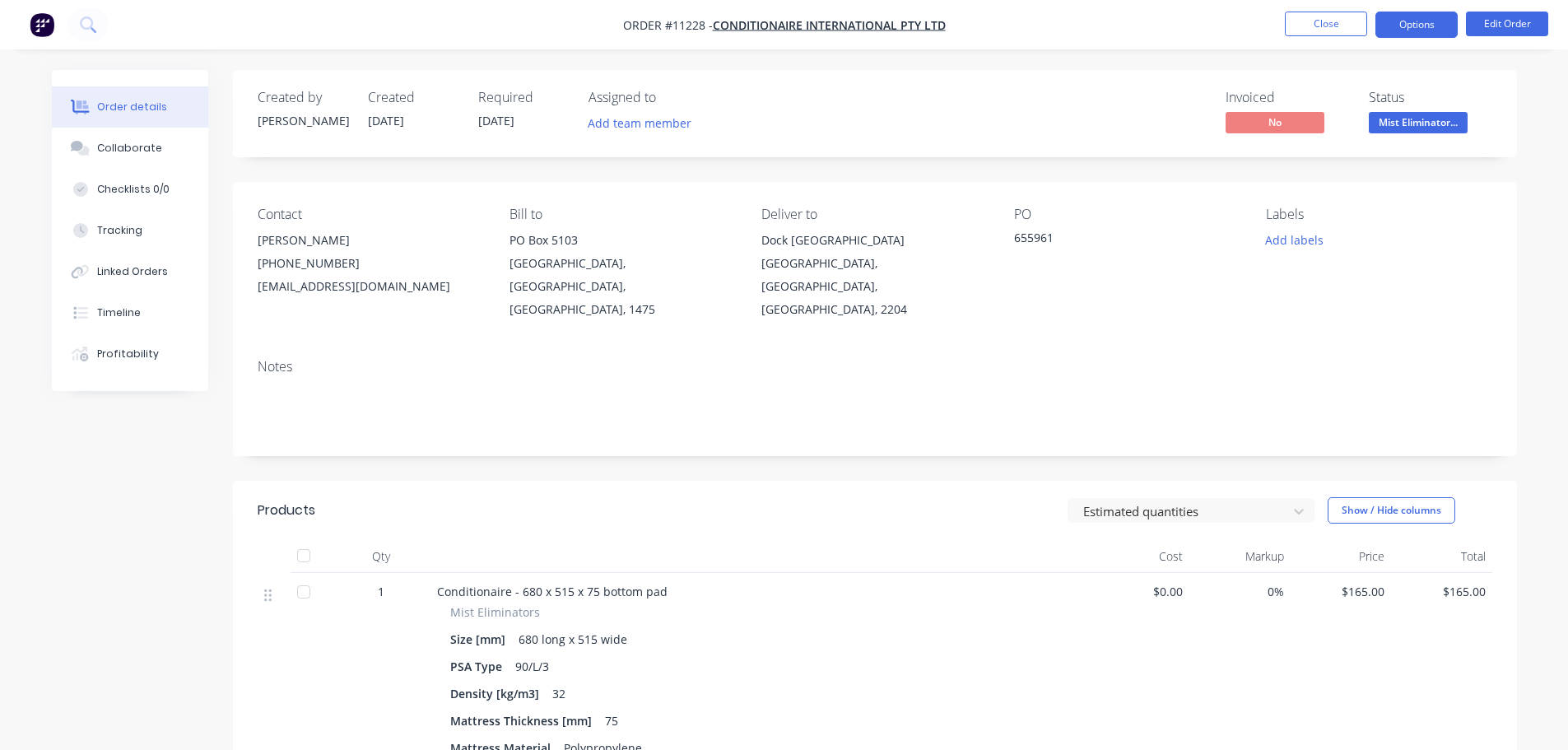
click at [1416, 22] on button "Options" at bounding box center [1416, 24] width 82 height 26
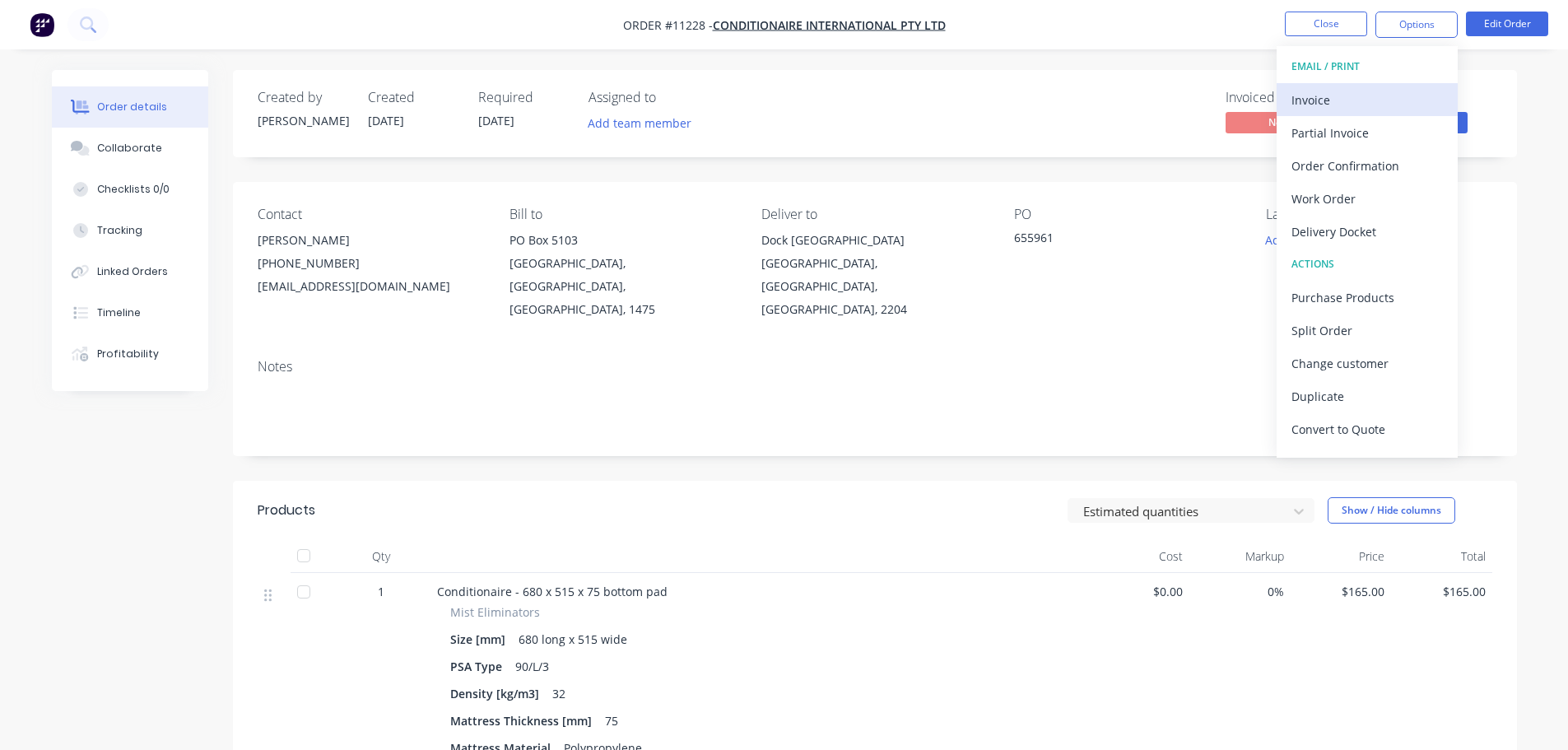
click at [1323, 95] on div "Invoice" at bounding box center [1367, 100] width 152 height 24
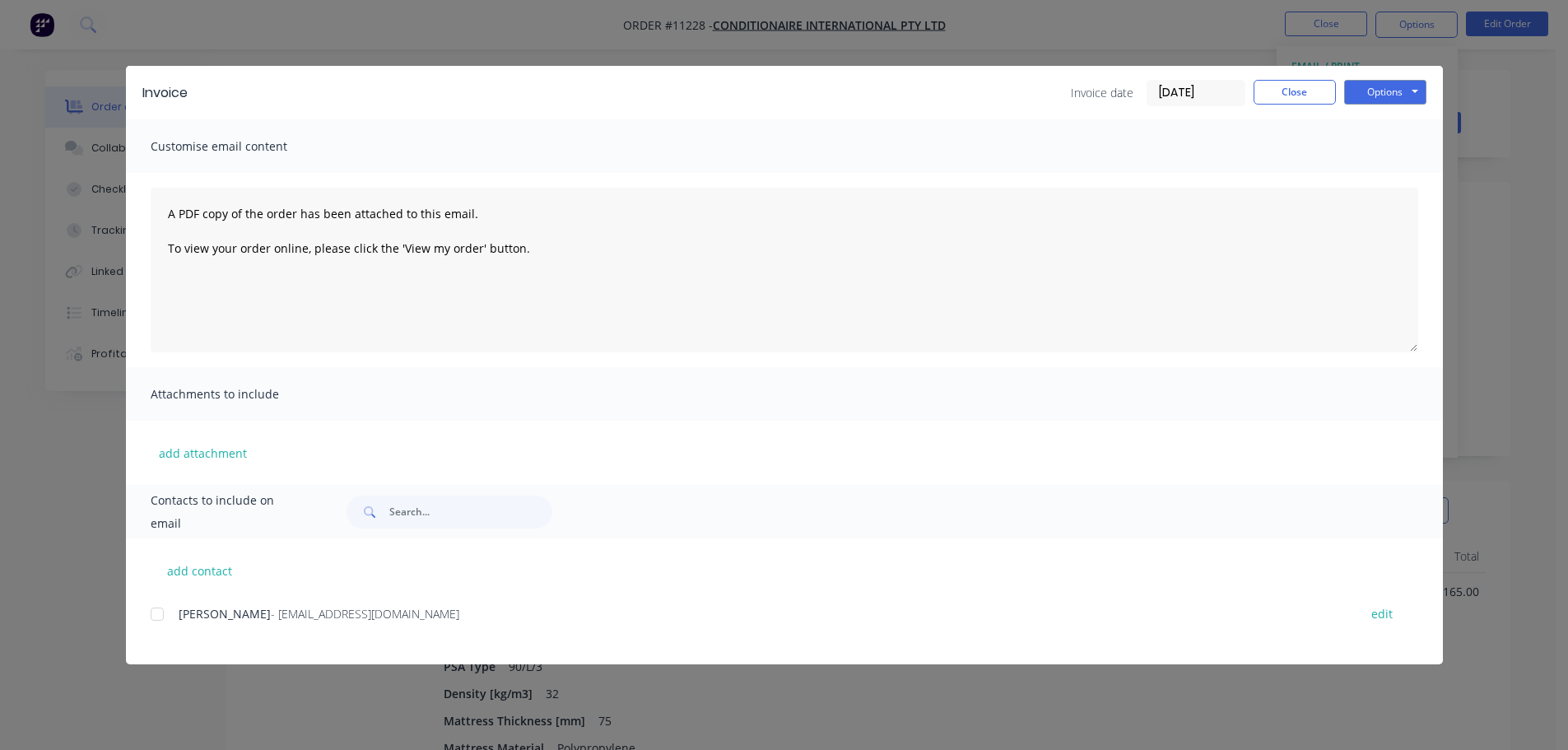
click at [156, 618] on div at bounding box center [157, 614] width 33 height 33
click at [1352, 92] on button "Options" at bounding box center [1385, 91] width 82 height 24
click at [1392, 176] on button "Email" at bounding box center [1397, 176] width 106 height 27
click at [1292, 94] on button "Close" at bounding box center [1295, 91] width 82 height 24
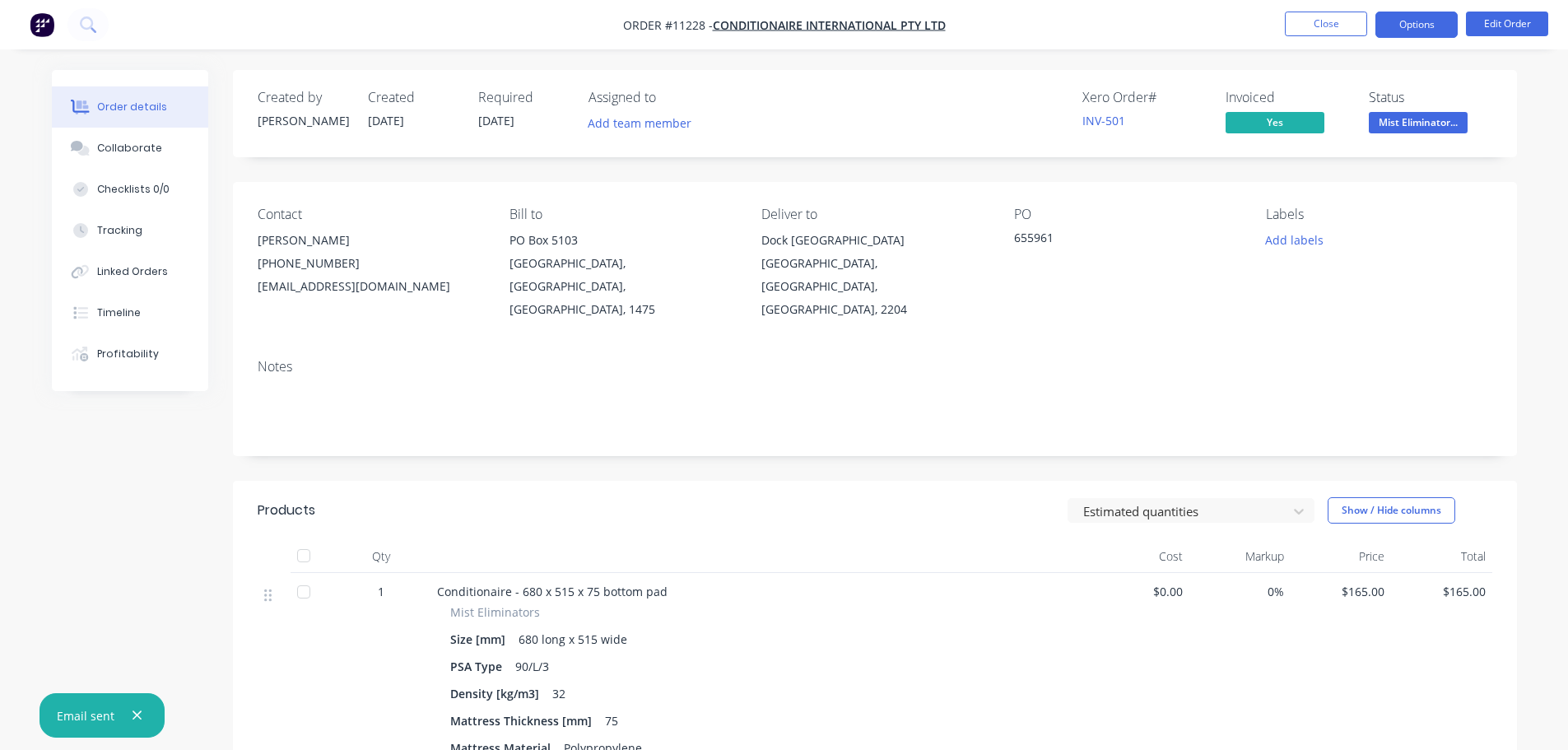
click at [1423, 24] on button "Options" at bounding box center [1416, 24] width 82 height 26
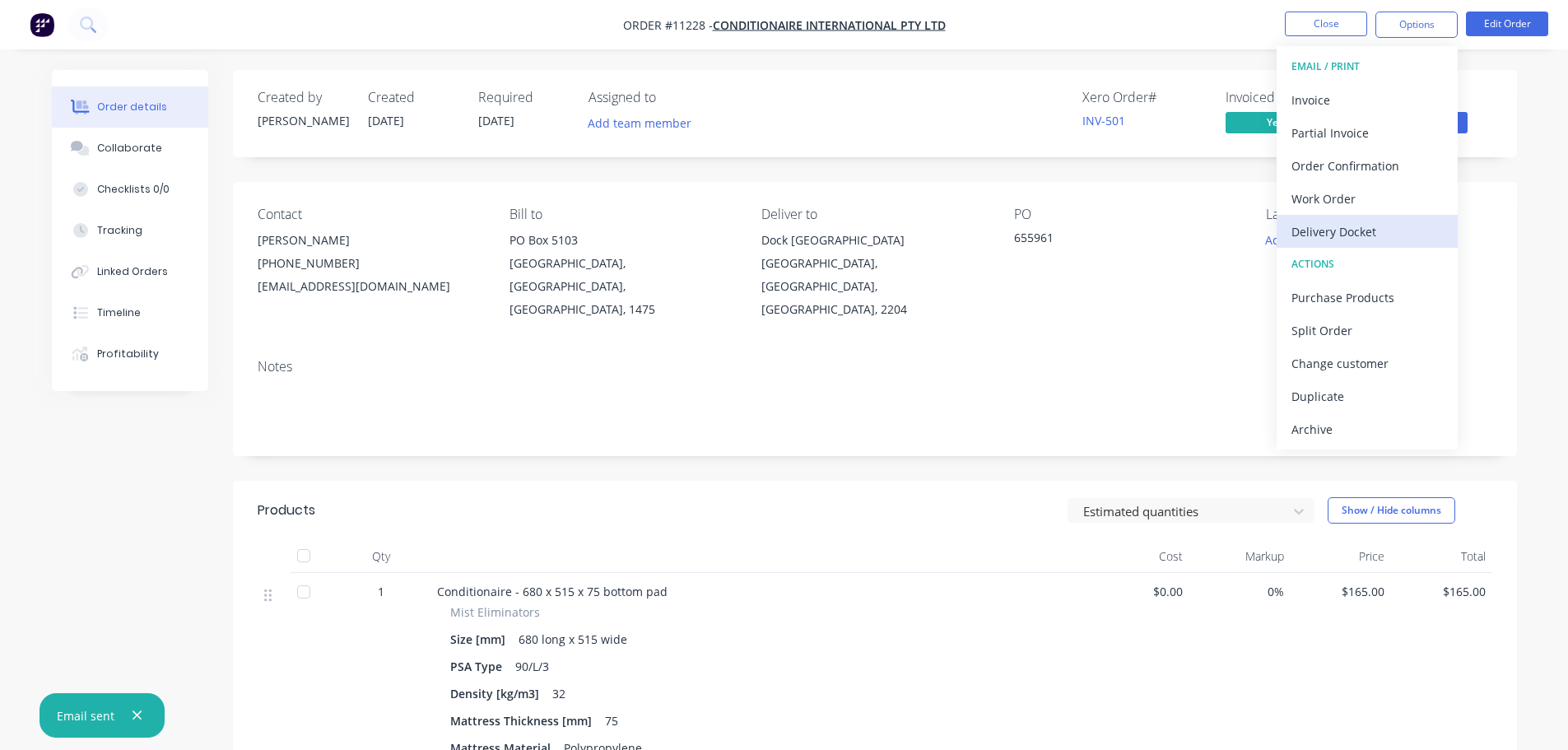
click at [1338, 227] on div "Delivery Docket" at bounding box center [1367, 231] width 152 height 24
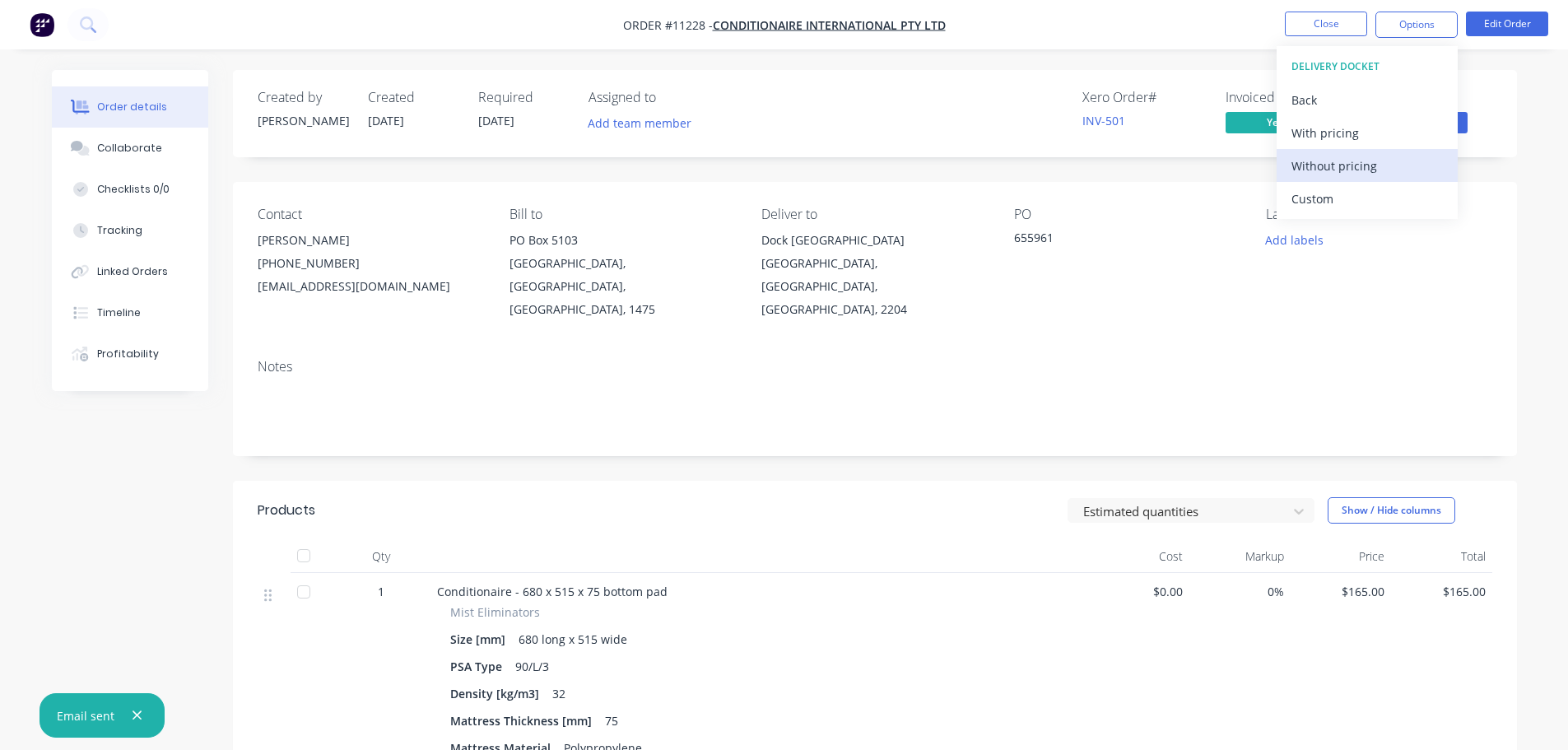
click at [1323, 170] on div "Without pricing" at bounding box center [1367, 166] width 152 height 24
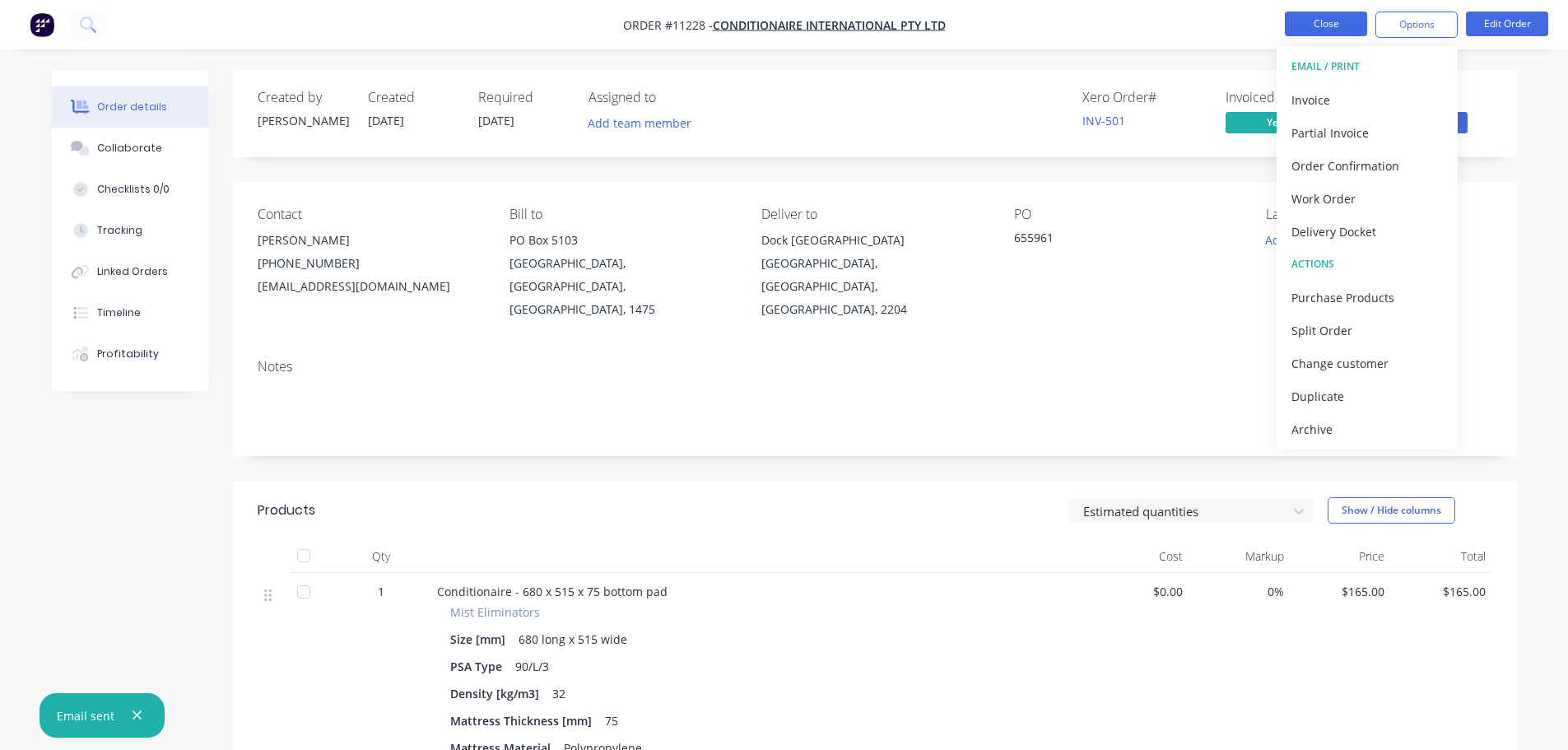
click at [1308, 25] on button "Close" at bounding box center [1326, 23] width 82 height 24
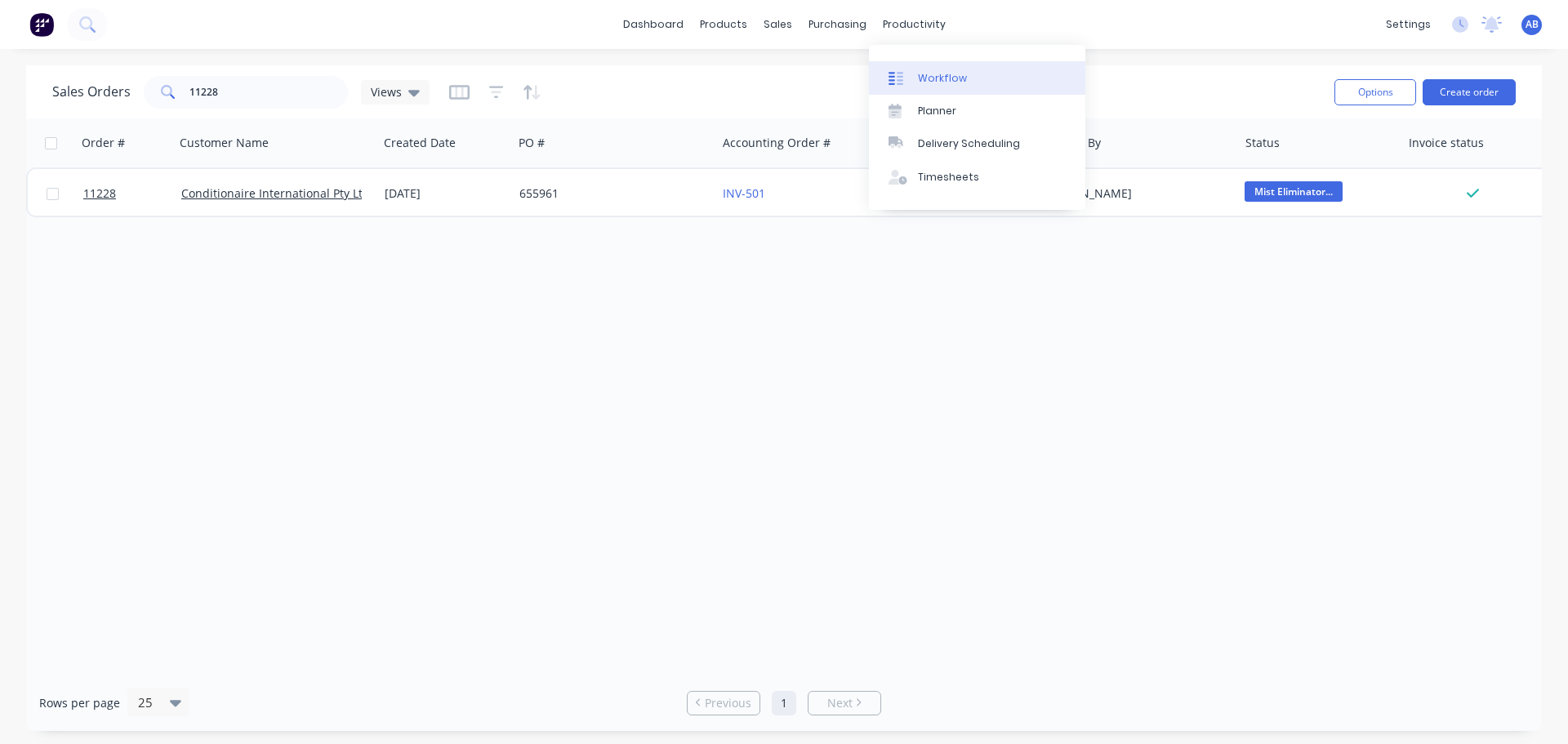
click at [928, 73] on div "Workflow" at bounding box center [942, 79] width 49 height 15
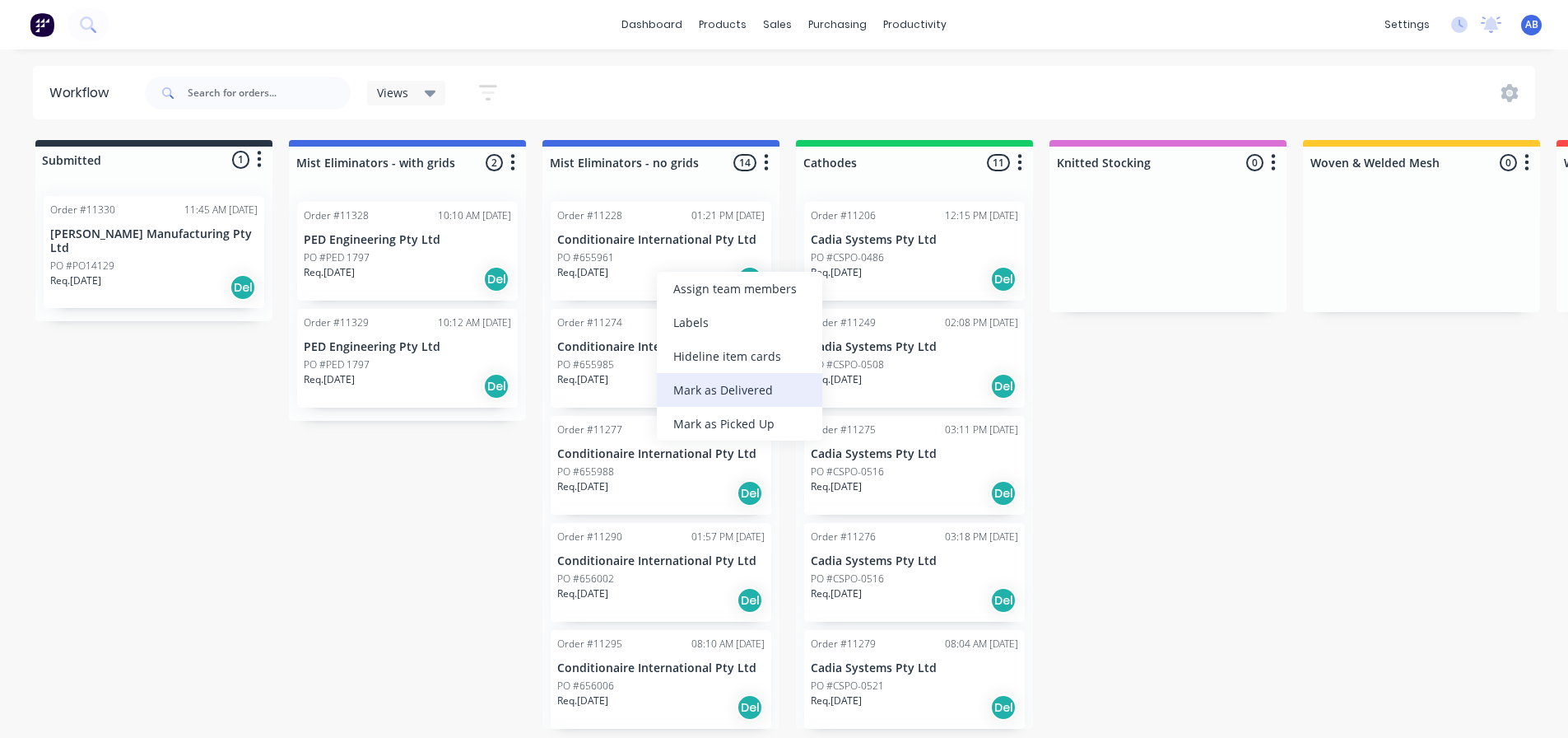
click at [715, 390] on div "Mark as Delivered" at bounding box center [740, 390] width 166 height 34
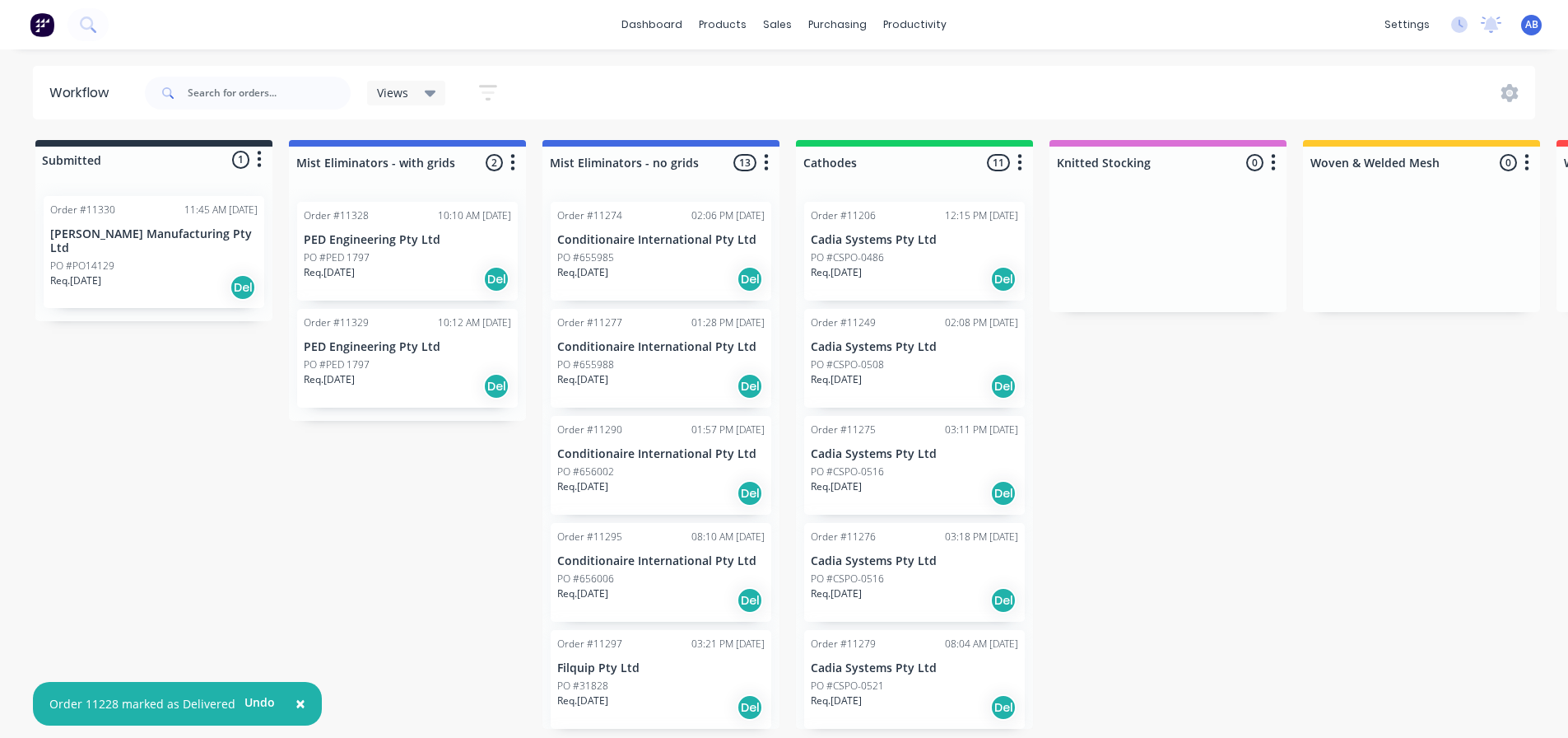
click at [45, 30] on img at bounding box center [41, 24] width 24 height 24
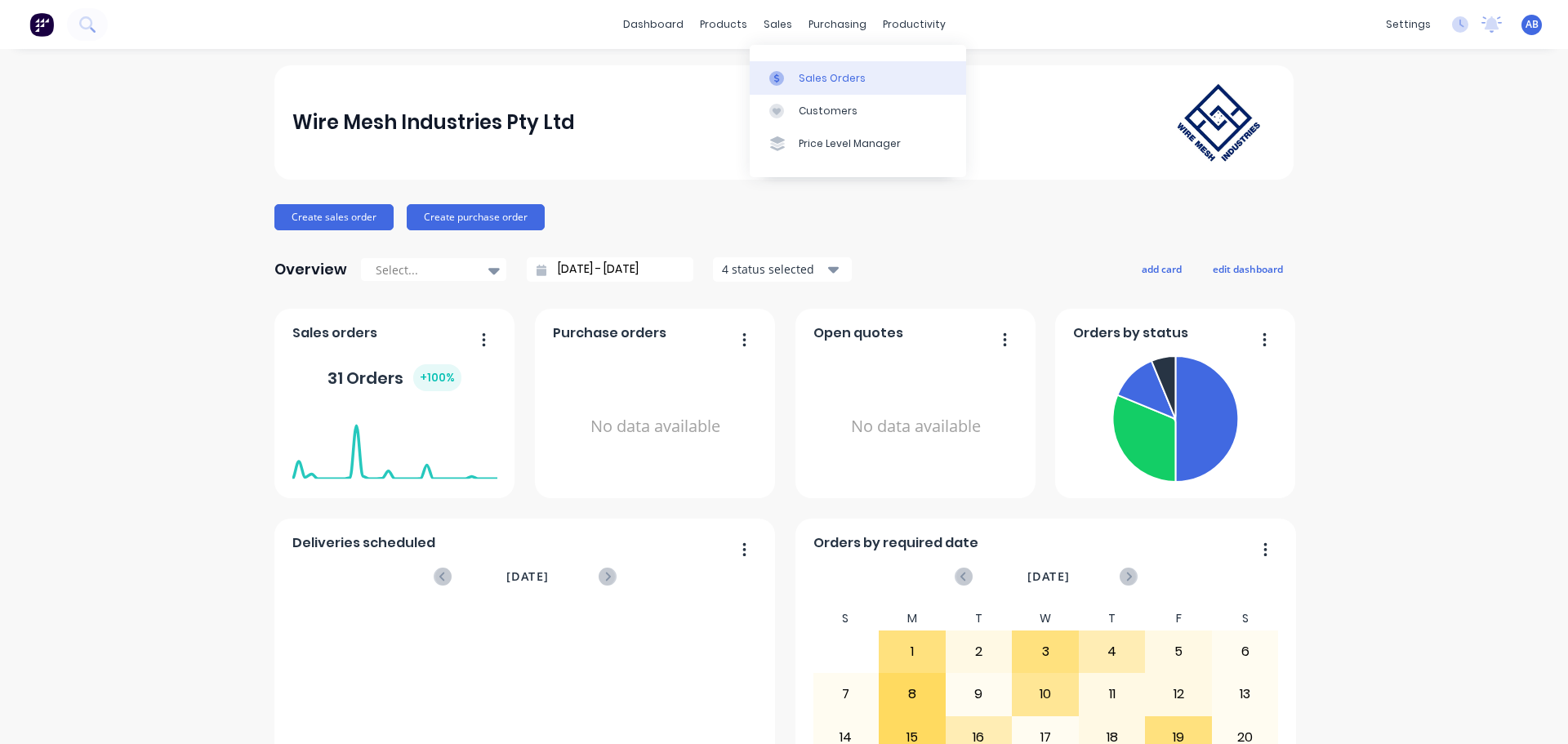
click at [808, 72] on div "Sales Orders" at bounding box center [832, 79] width 67 height 15
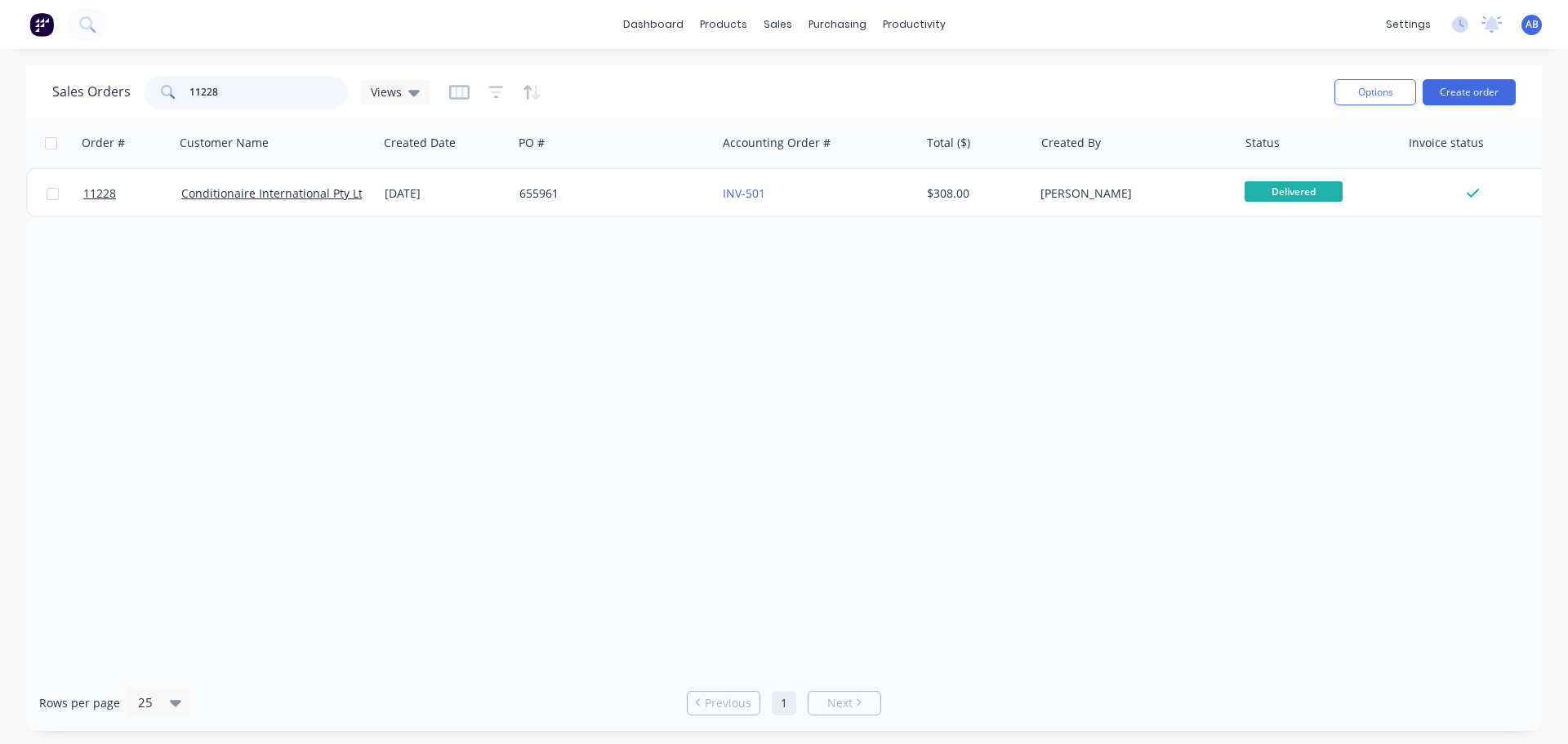
click at [249, 86] on input "11228" at bounding box center [269, 91] width 160 height 32
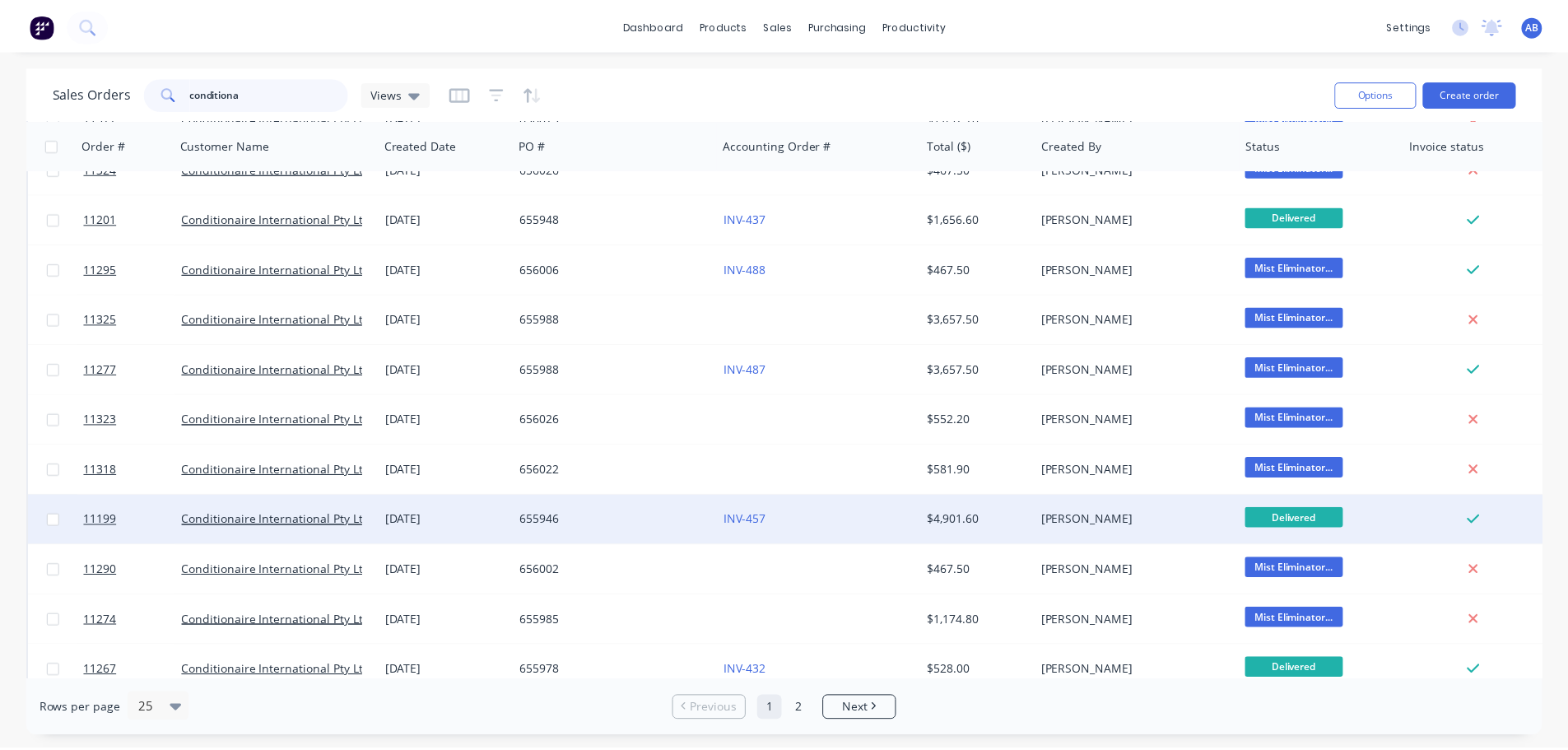
scroll to position [176, 0]
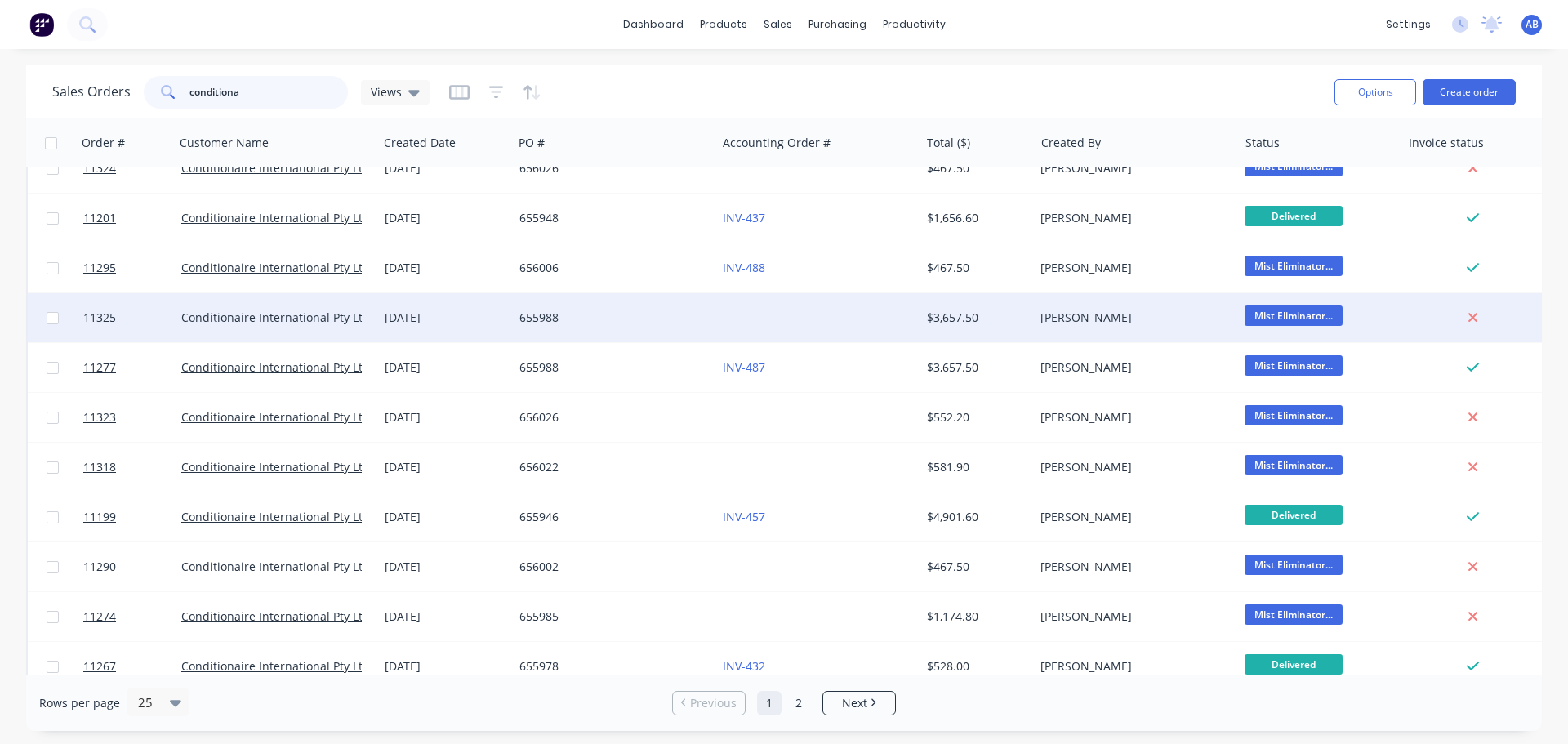
type input "conditiona"
click at [676, 315] on div "655988" at bounding box center [610, 318] width 181 height 17
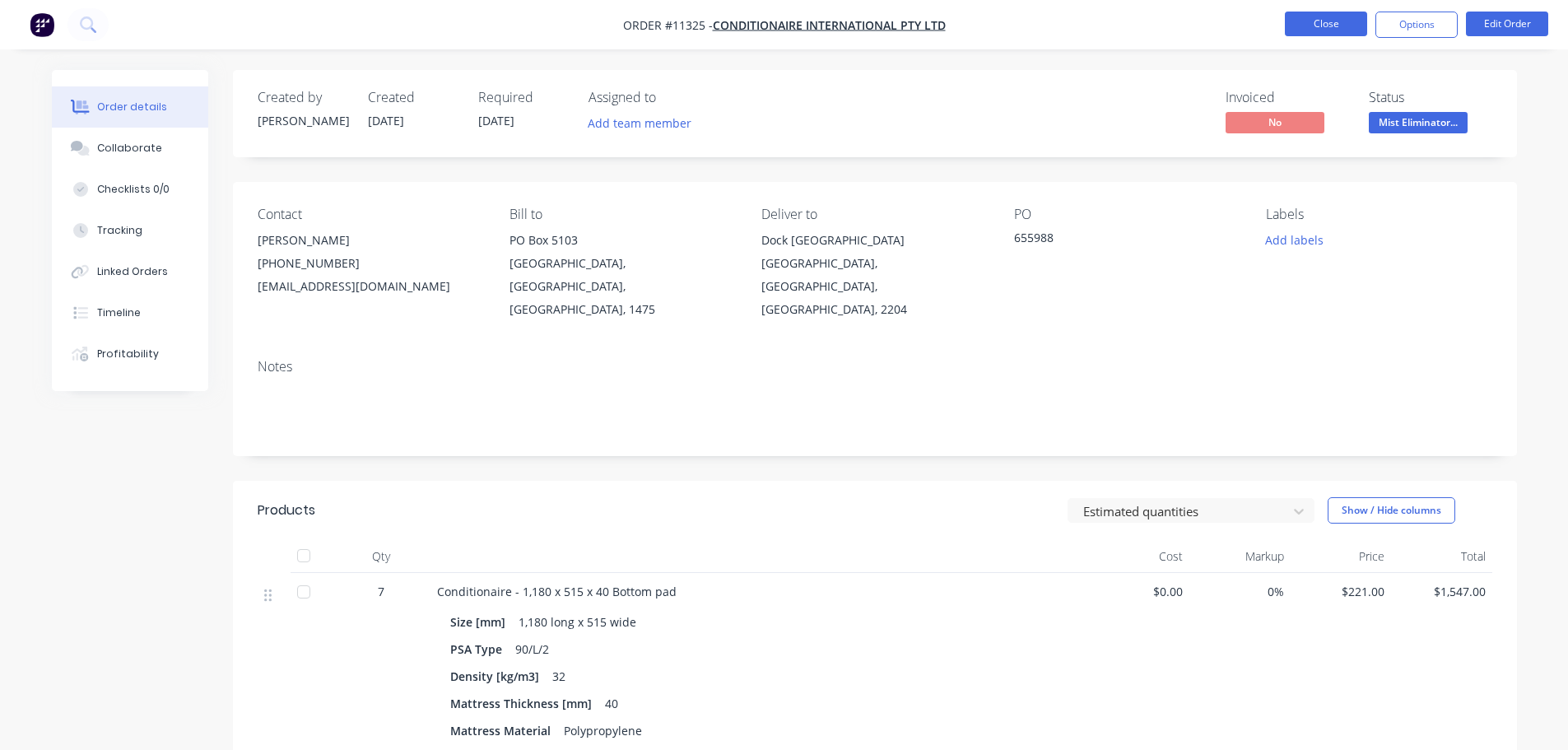
click at [1332, 23] on button "Close" at bounding box center [1326, 23] width 82 height 24
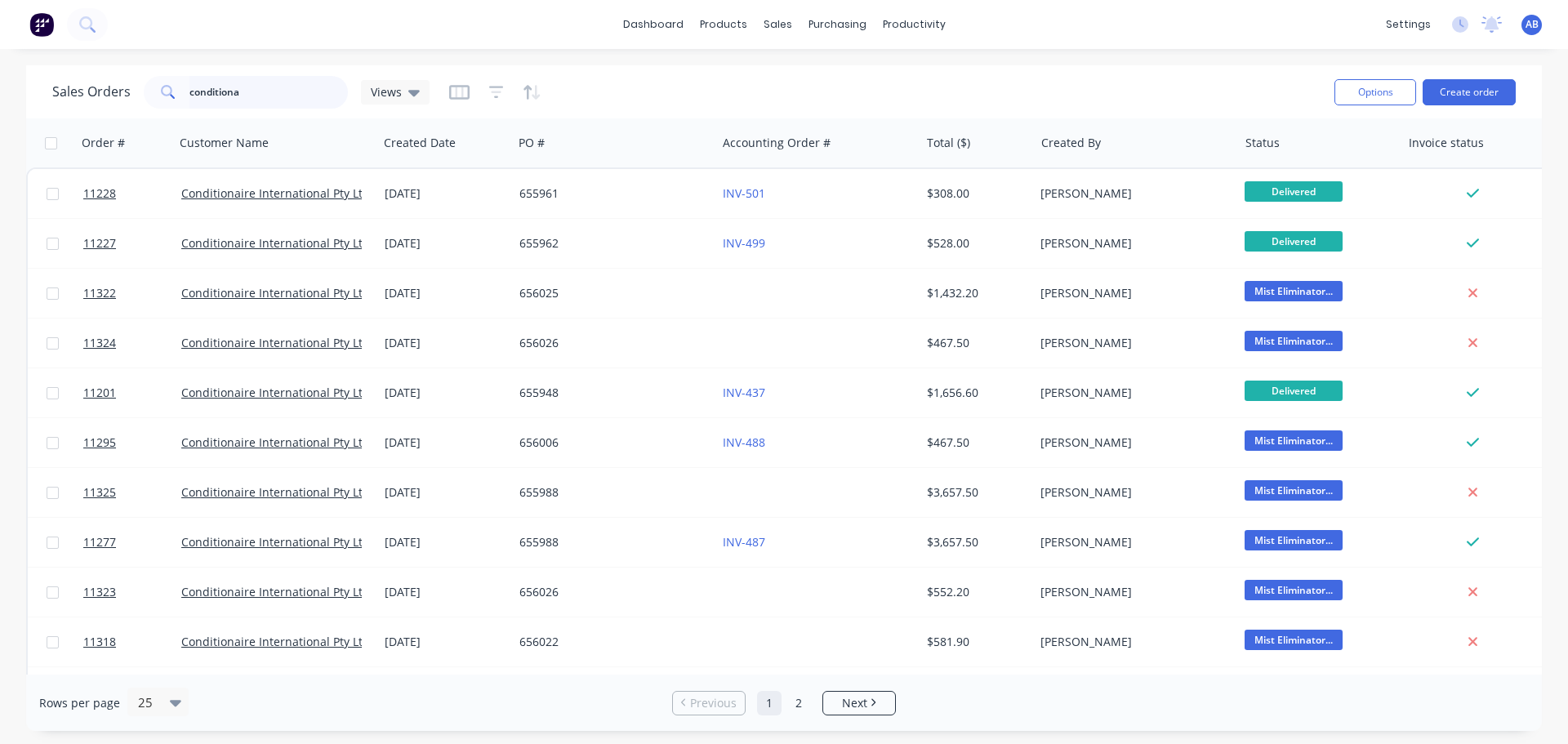
click at [273, 87] on input "conditiona" at bounding box center [269, 91] width 160 height 32
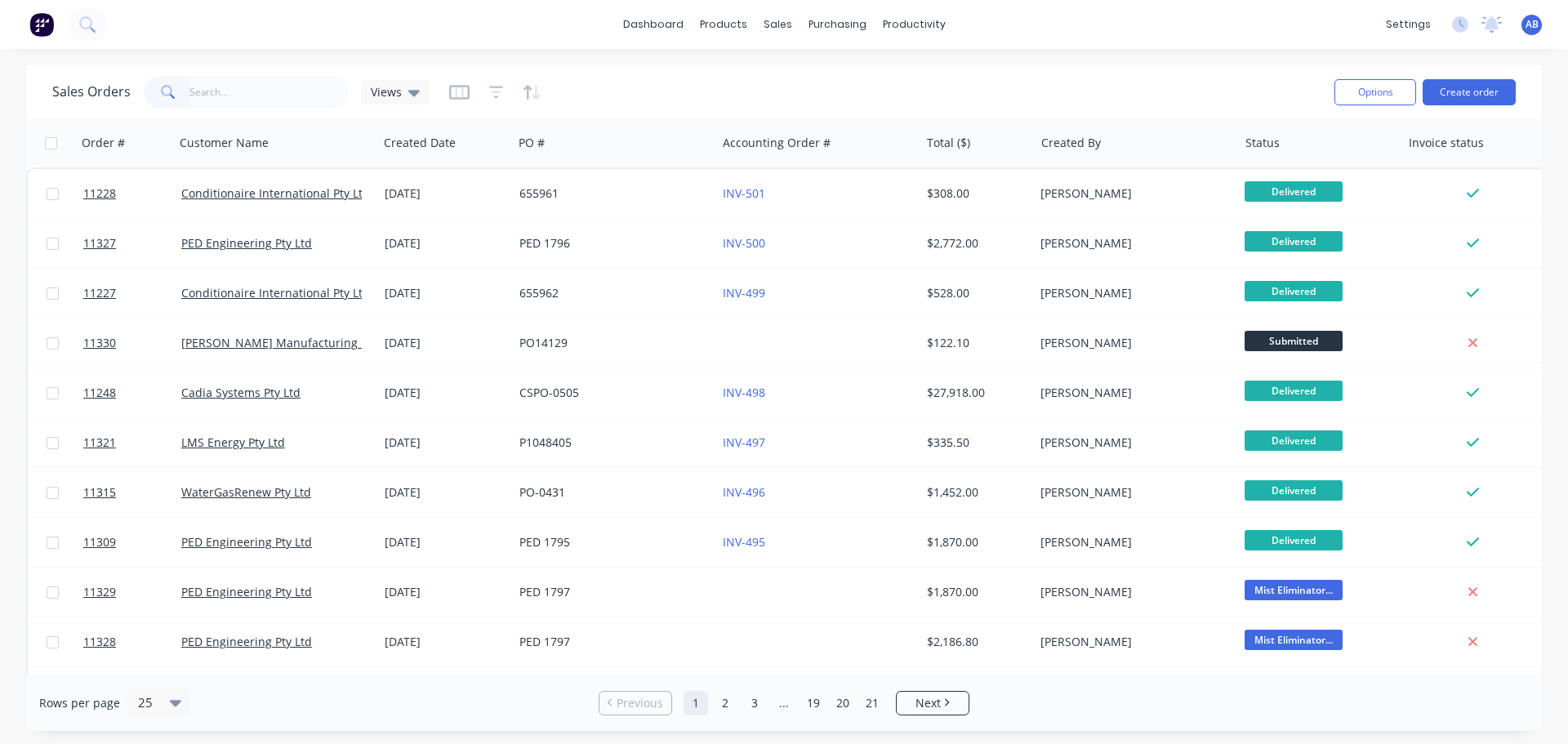
click at [38, 26] on img at bounding box center [41, 24] width 24 height 24
